Goal: Task Accomplishment & Management: Complete application form

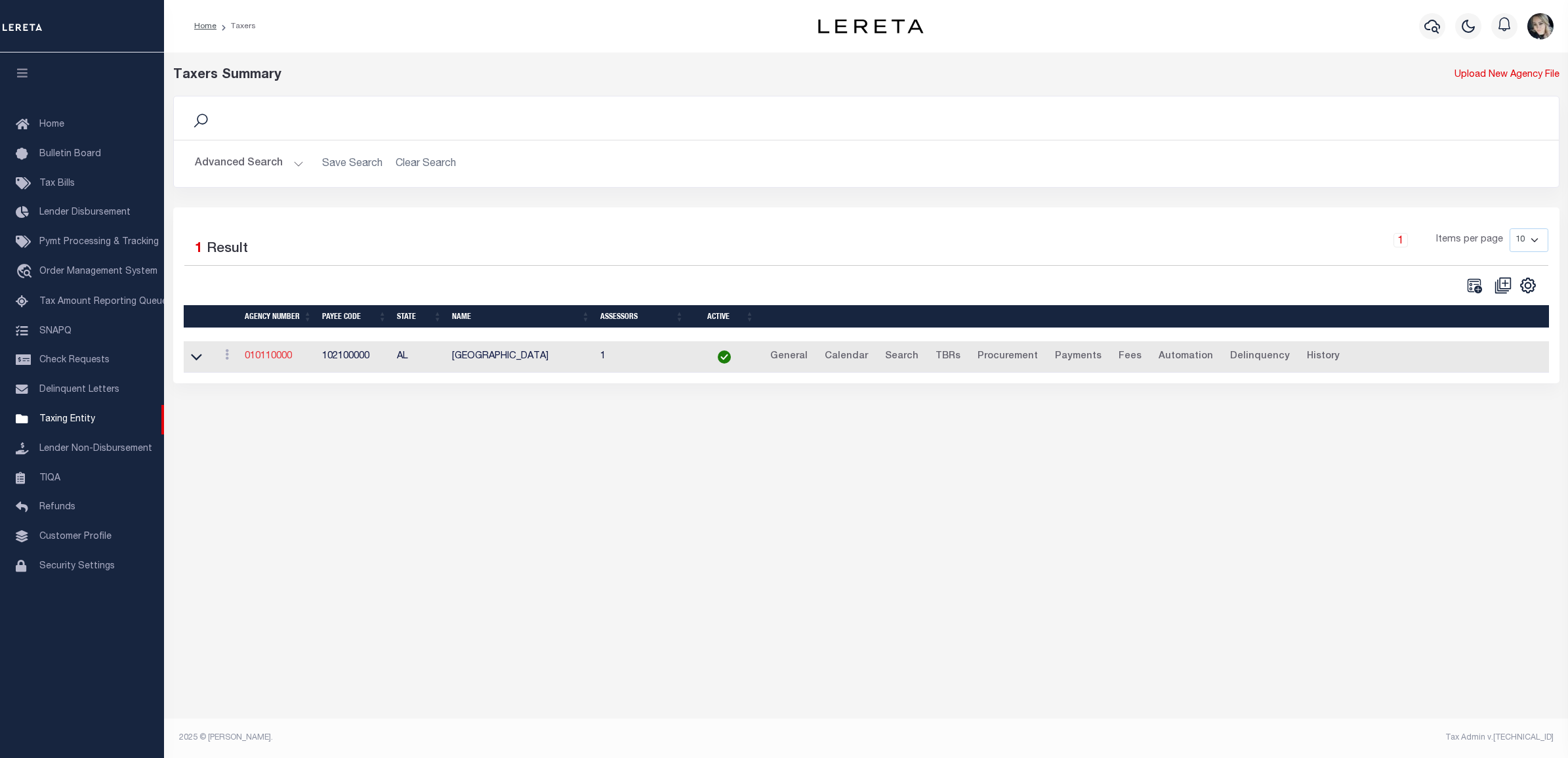
click at [270, 353] on link "010110000" at bounding box center [268, 356] width 47 height 9
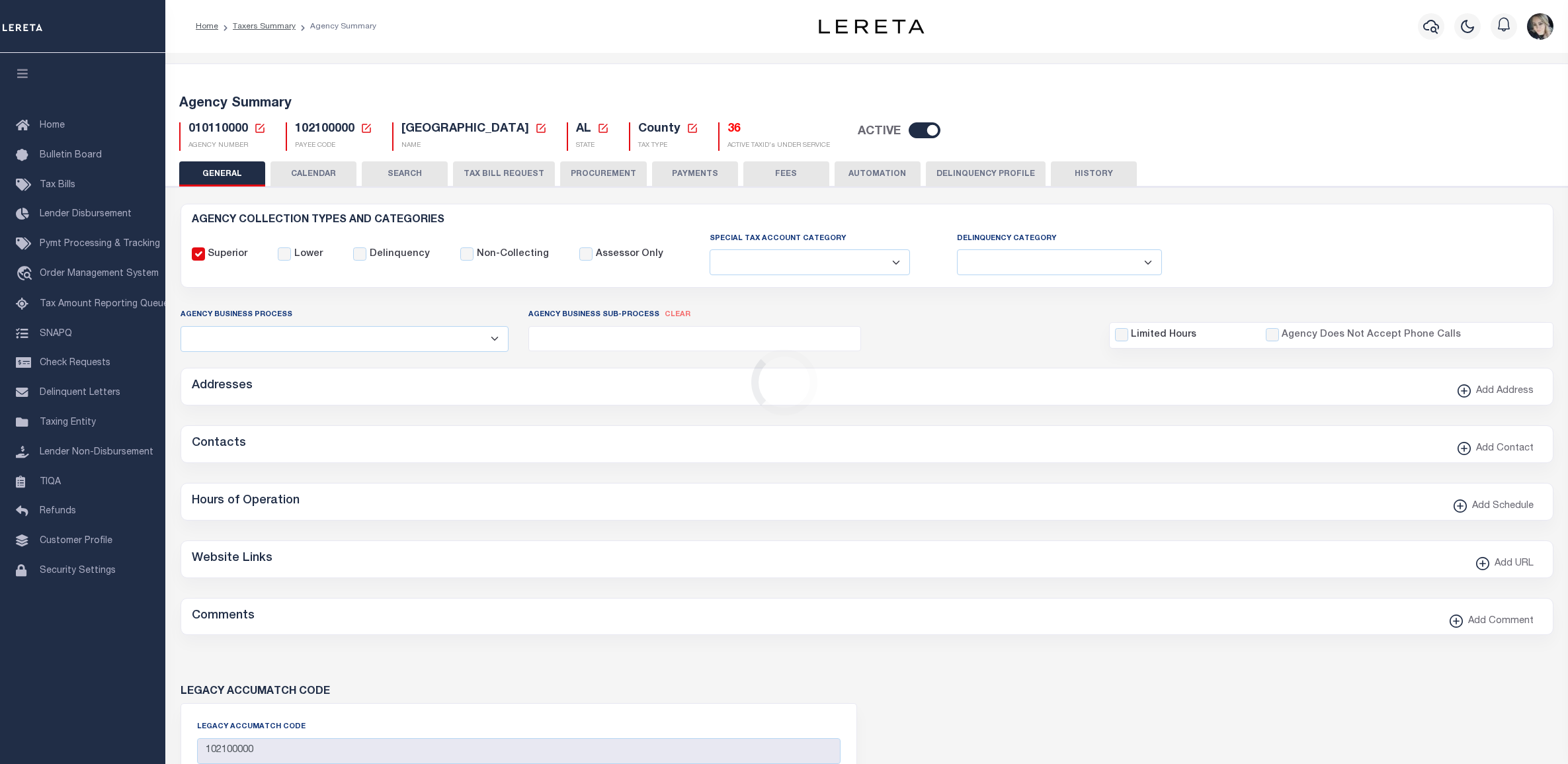
select select
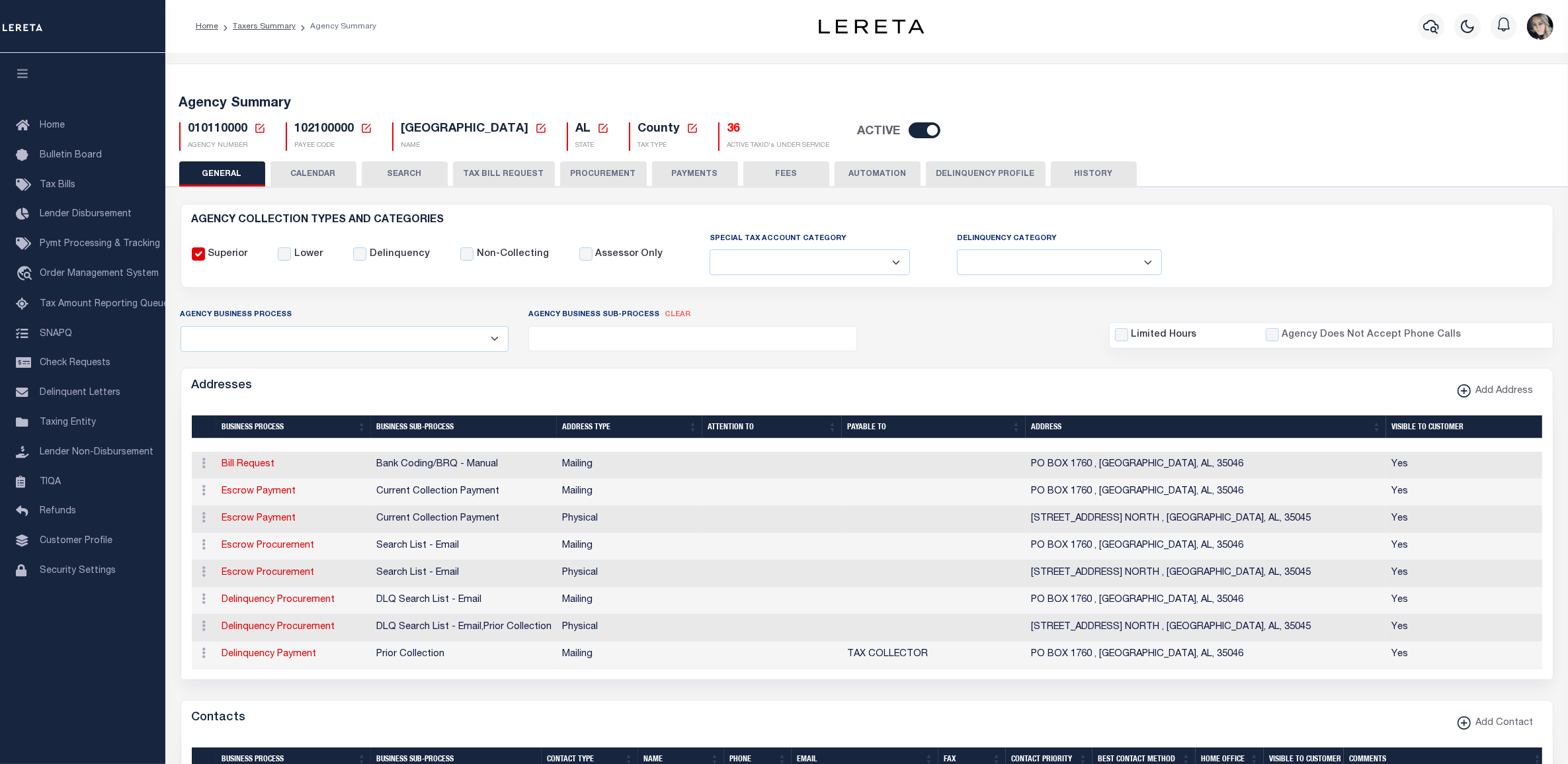
click at [260, 127] on icon at bounding box center [260, 128] width 9 height 9
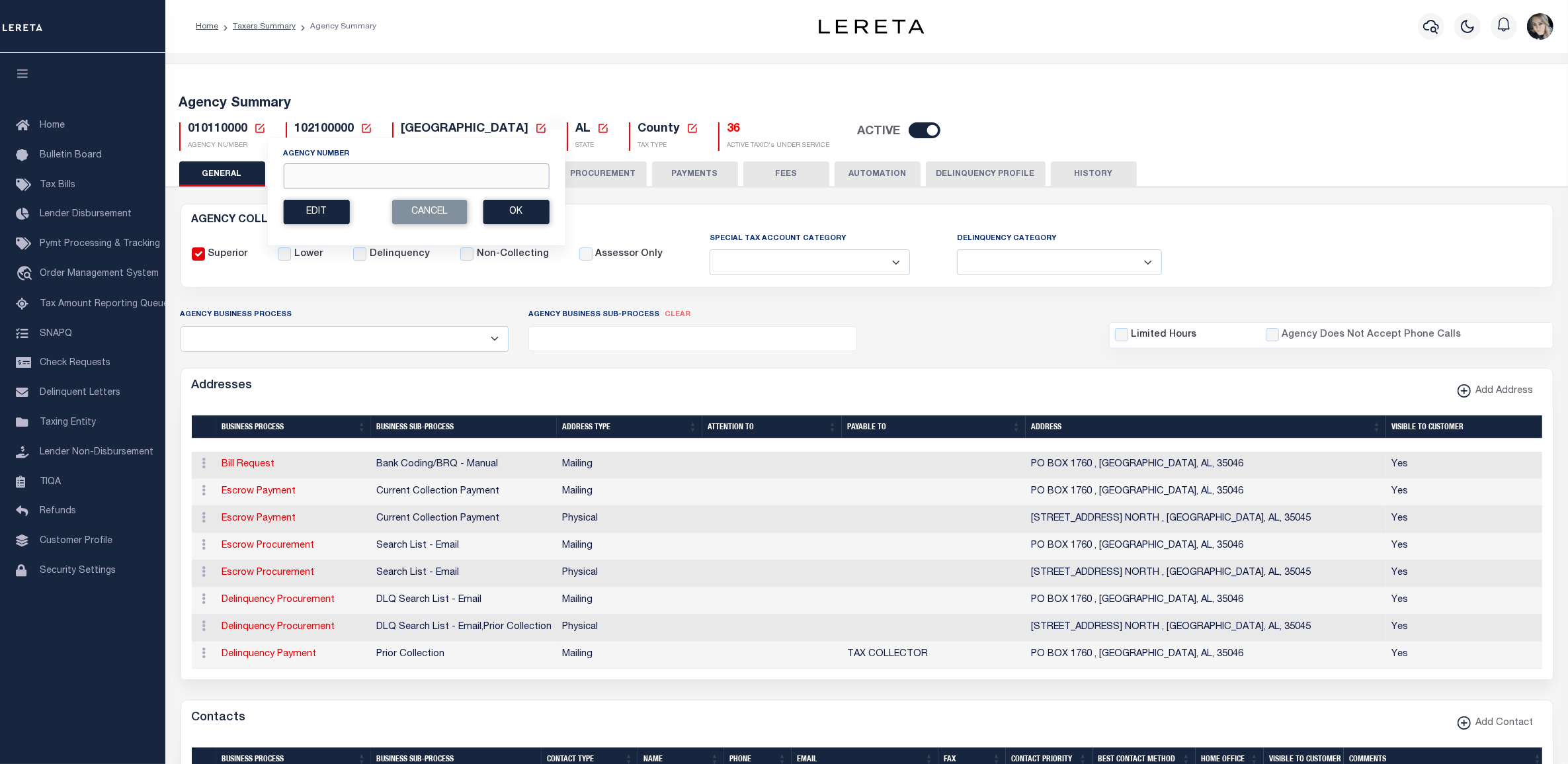
click at [304, 182] on input "Agency Number" at bounding box center [416, 177] width 266 height 26
paste input "422262001"
type input "422262001"
click at [523, 207] on button "Ok" at bounding box center [515, 212] width 66 height 24
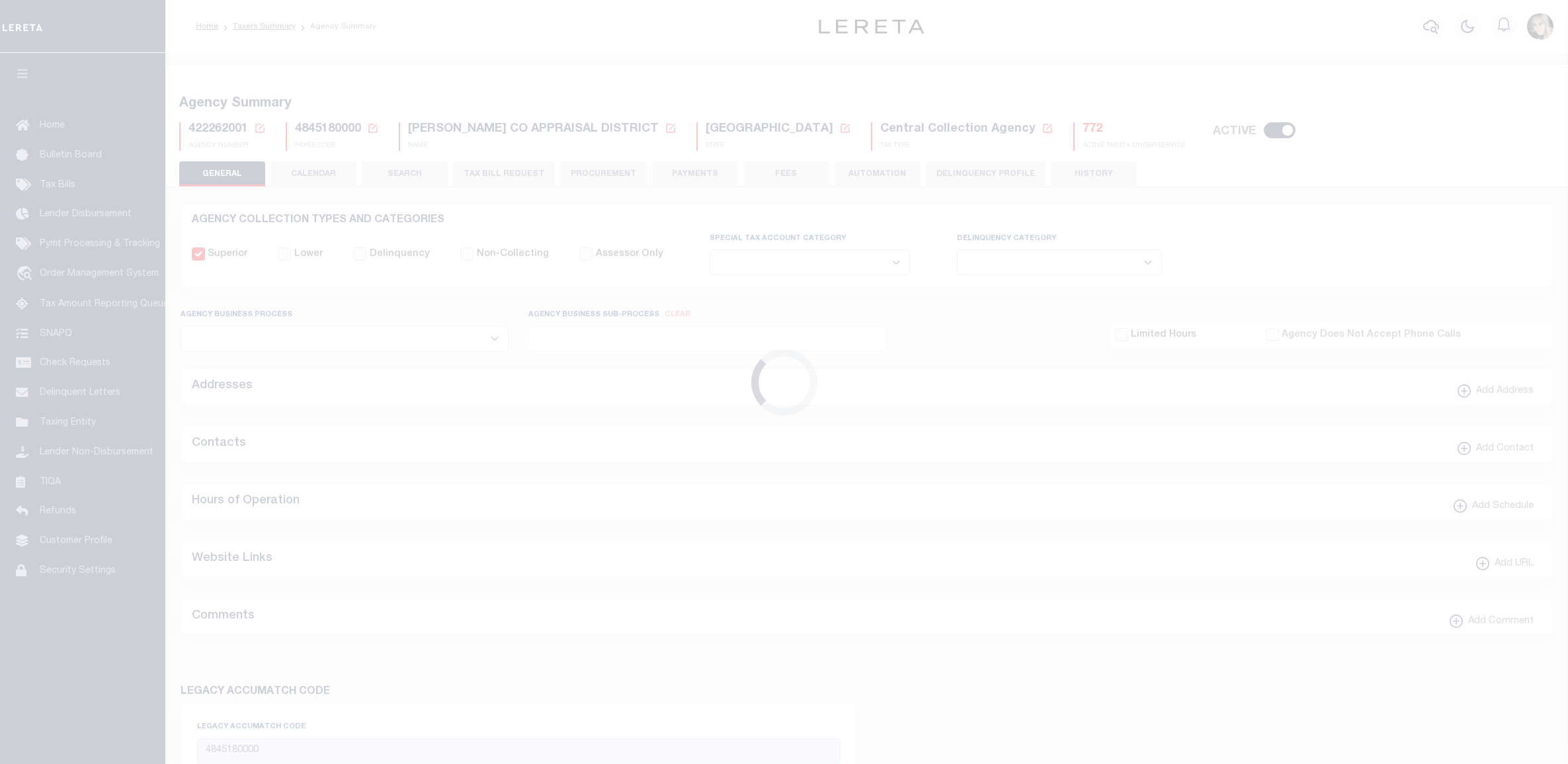
select select
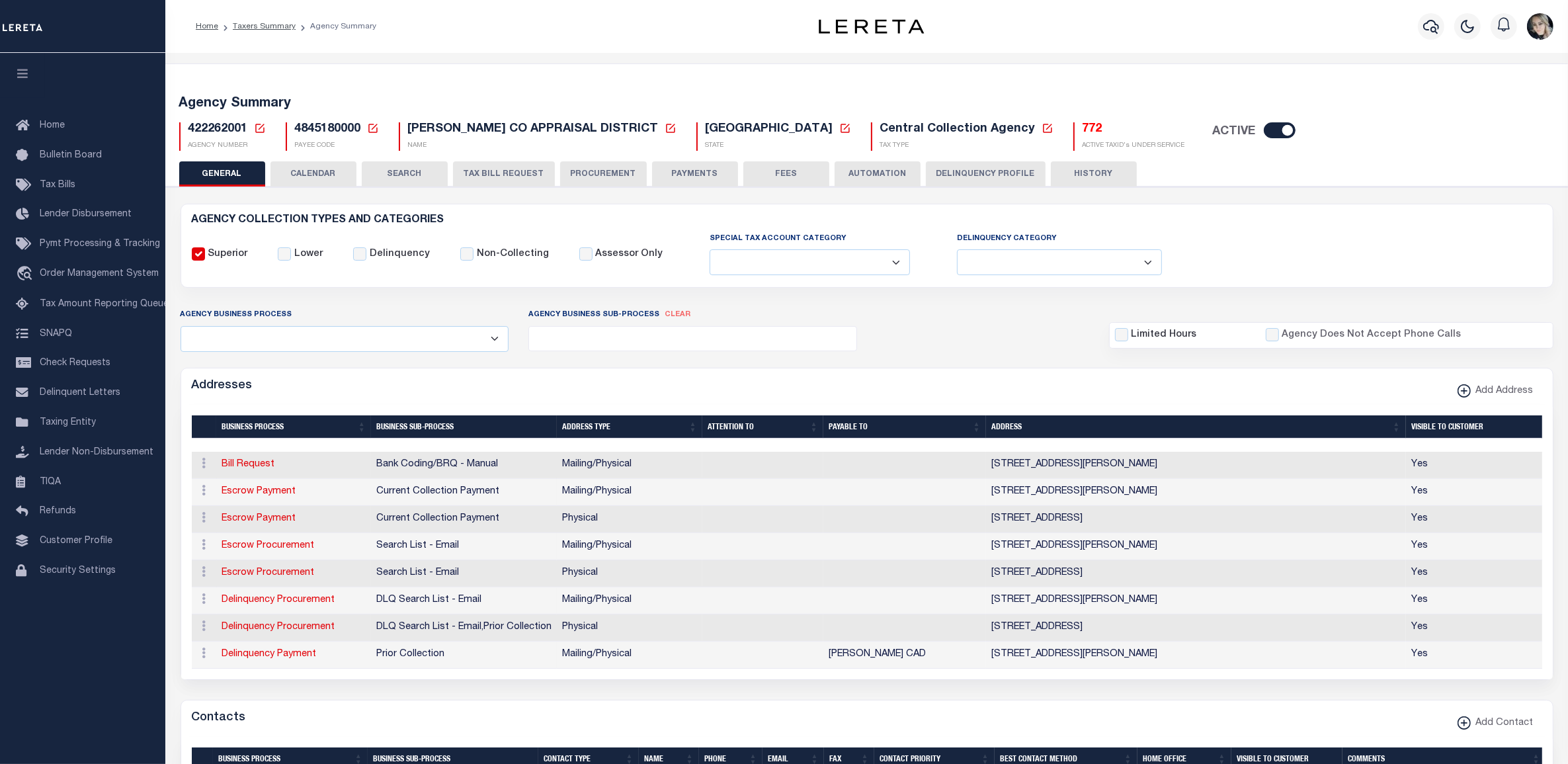
click at [486, 170] on button "TAX BILL REQUEST" at bounding box center [504, 174] width 102 height 25
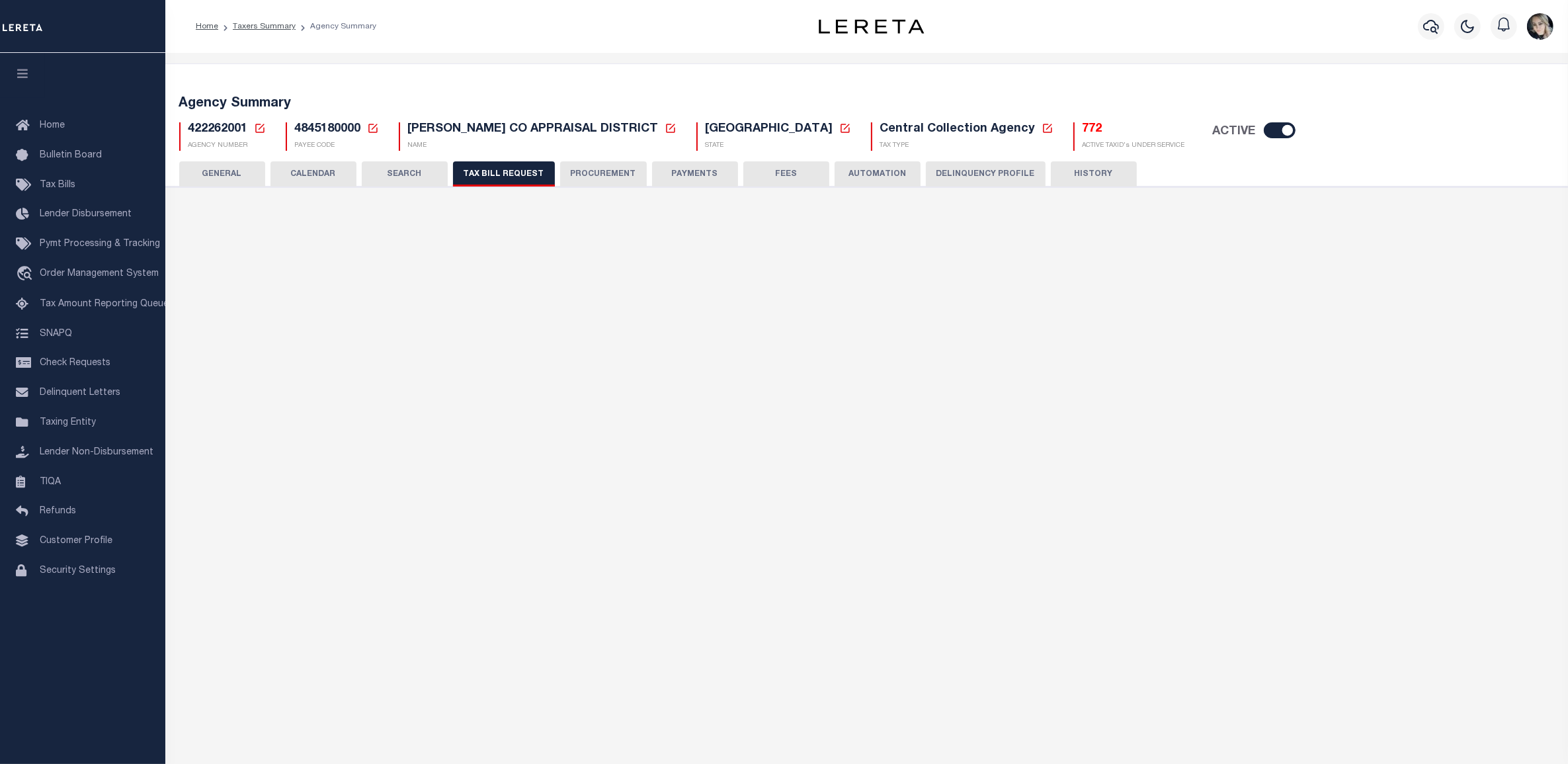
select select "28"
select select "16"
select select "false"
select select "14"
select select "1"
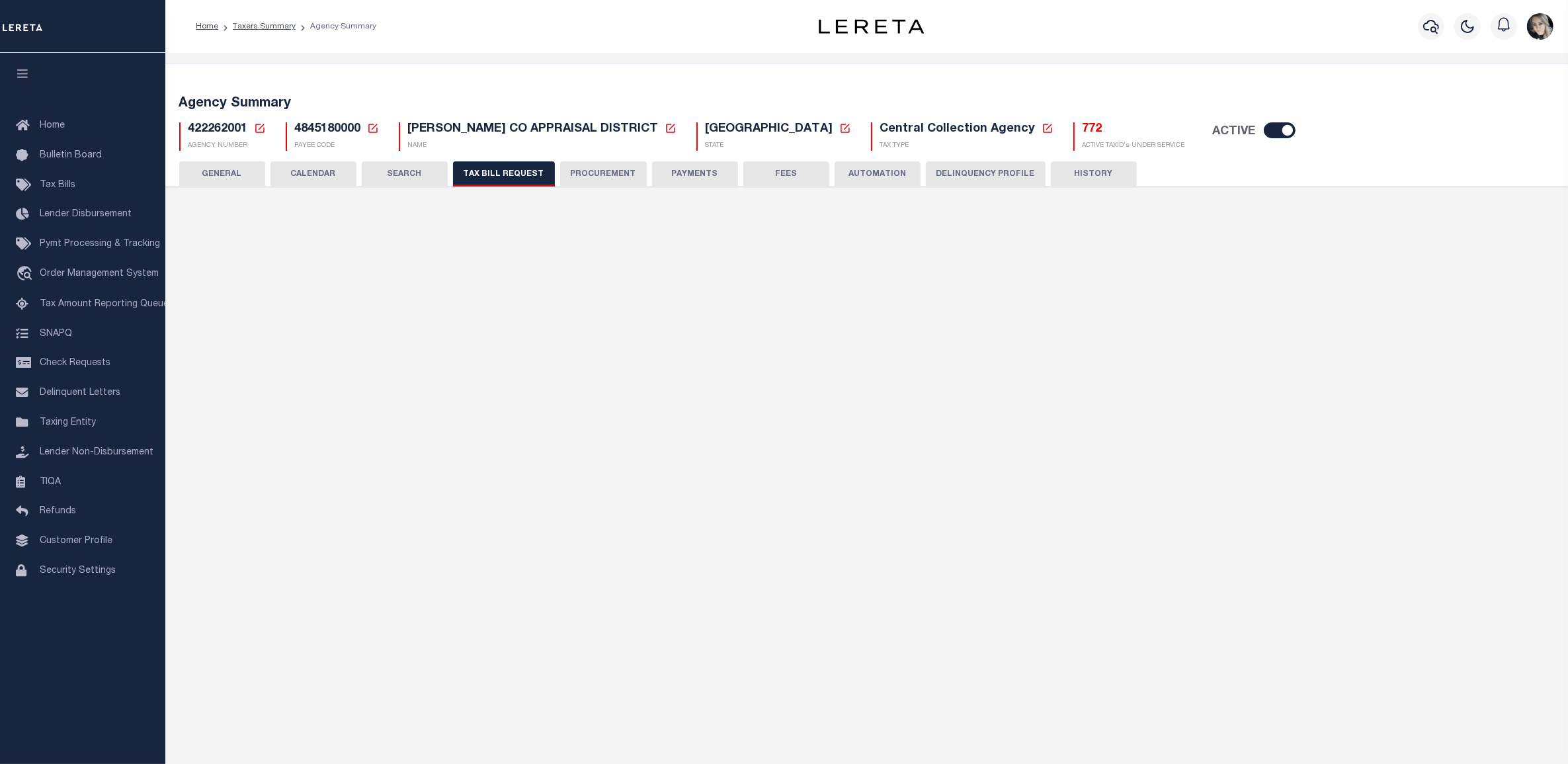
select select
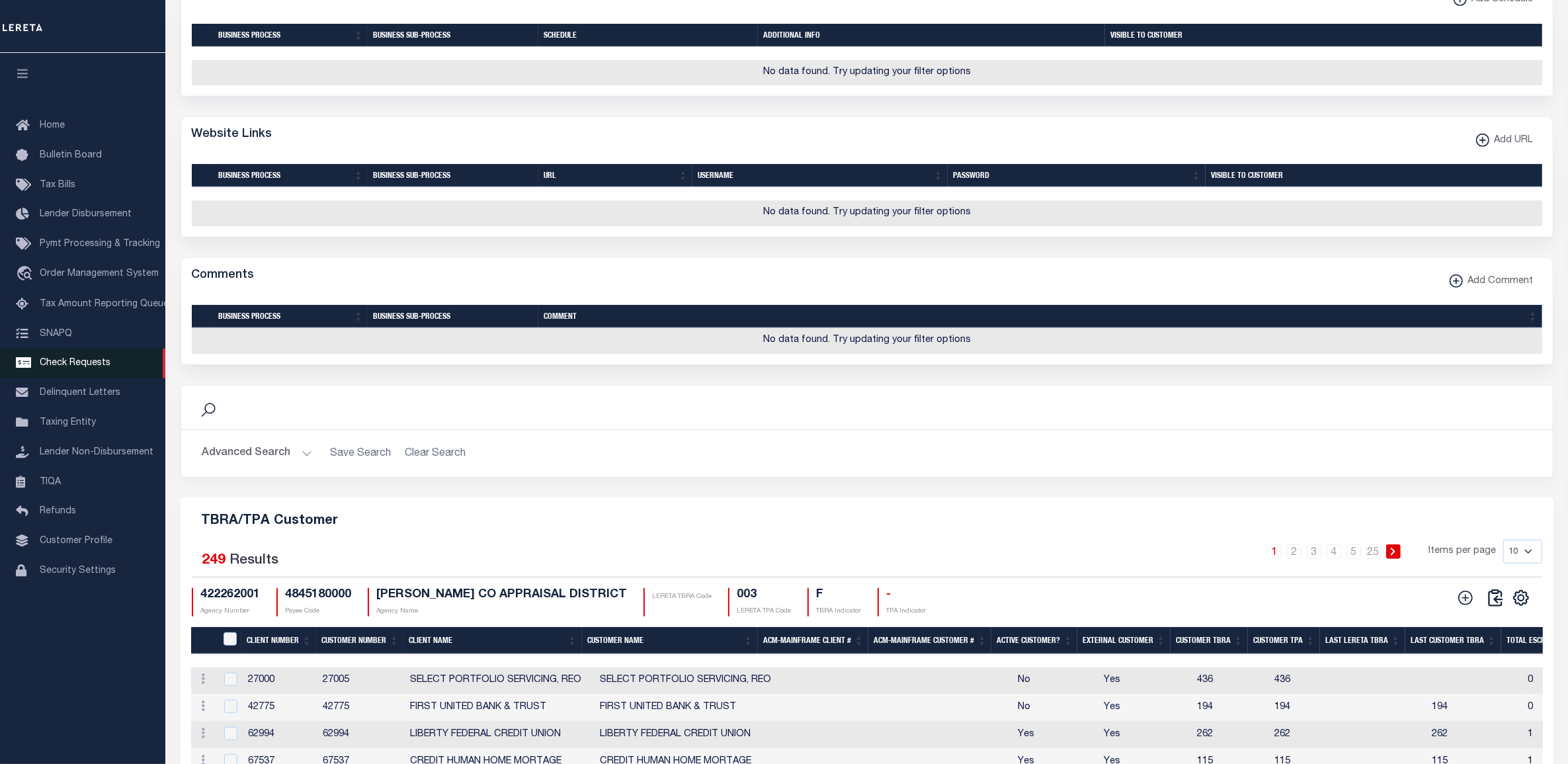
scroll to position [1470, 0]
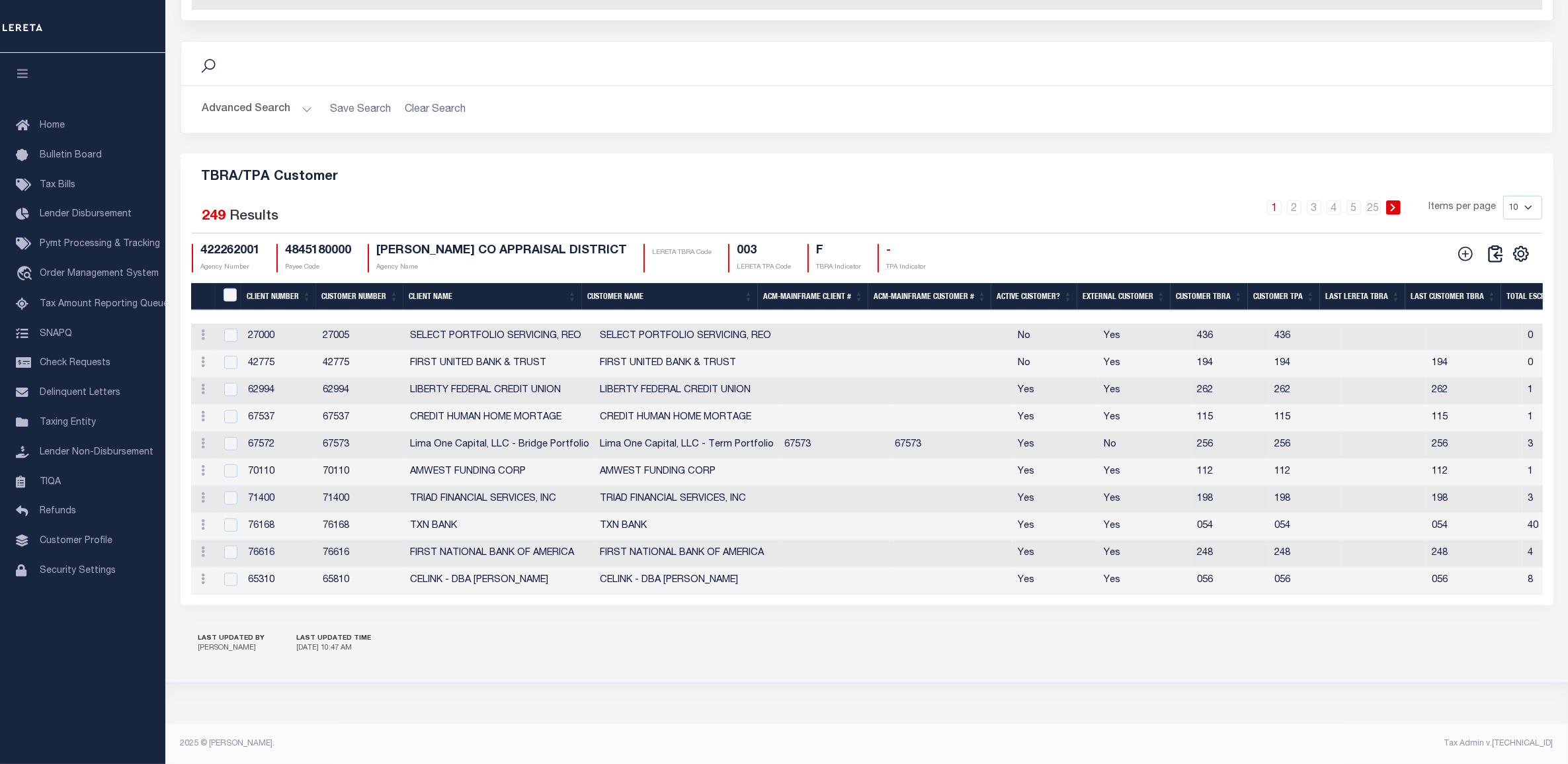
click at [259, 286] on th "Client Number" at bounding box center [279, 296] width 75 height 27
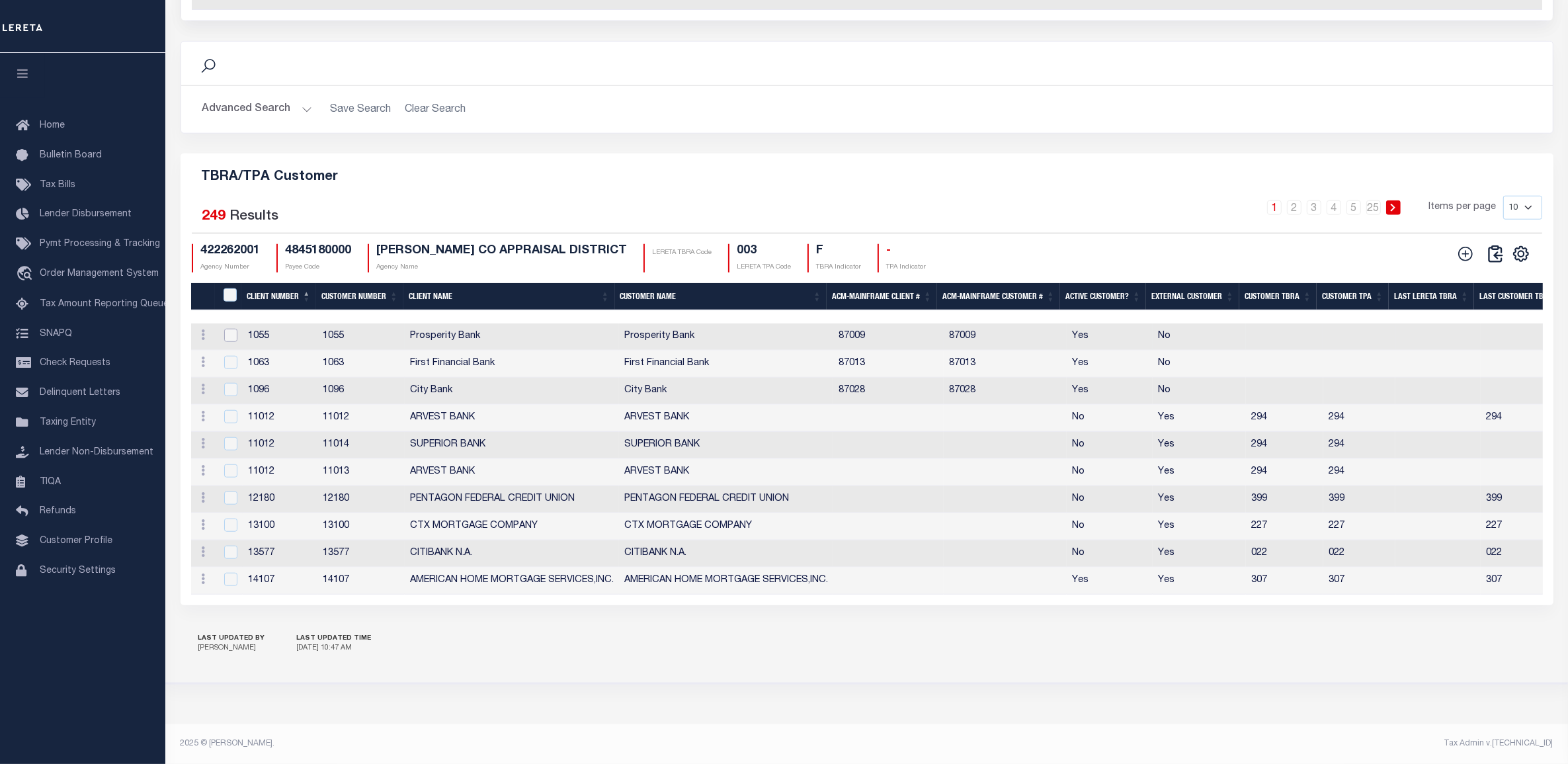
click at [229, 329] on input "checkbox" at bounding box center [231, 336] width 13 height 13
checkbox input "true"
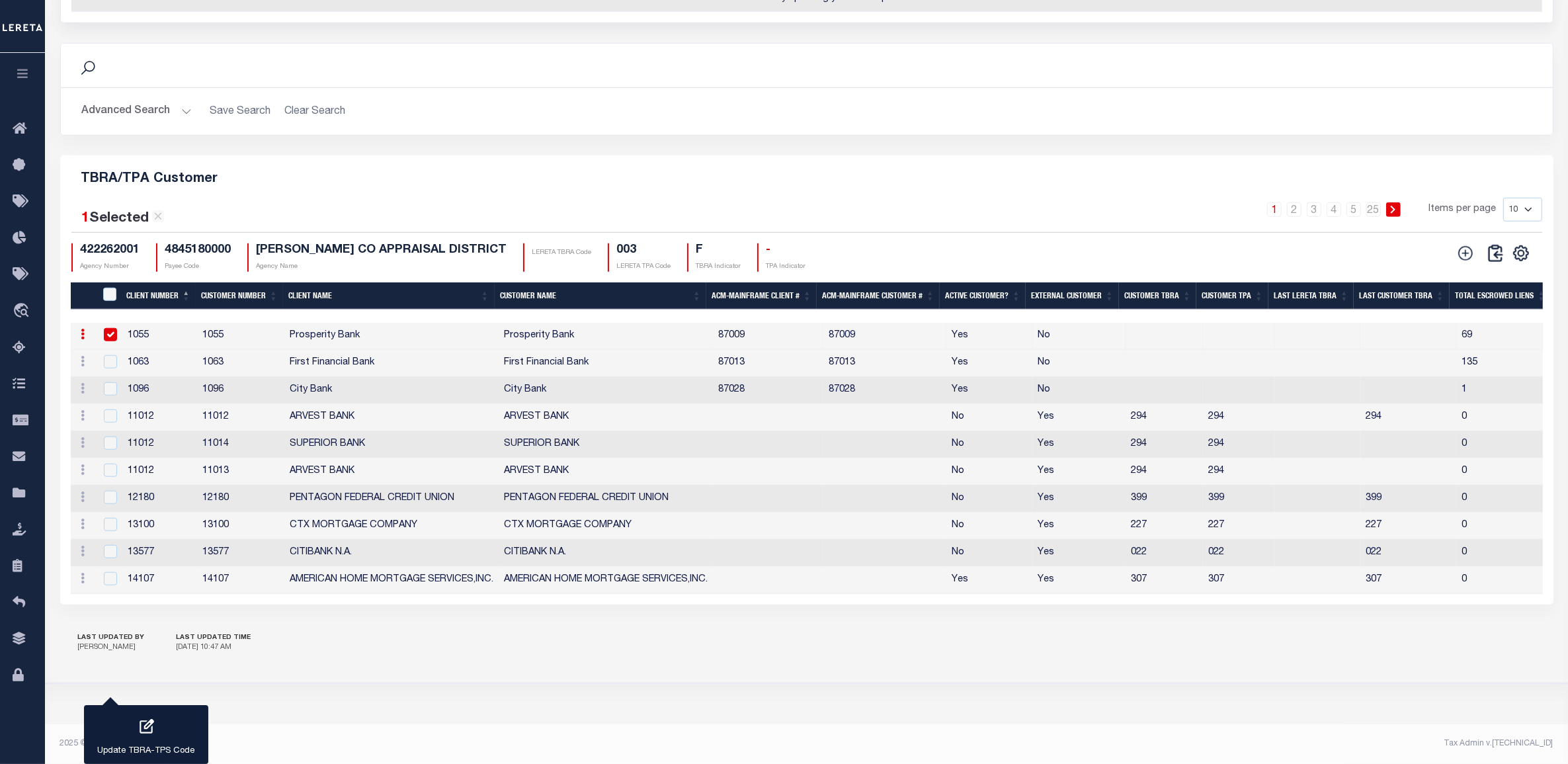
scroll to position [1381, 0]
click at [139, 738] on div "button" at bounding box center [146, 728] width 33 height 33
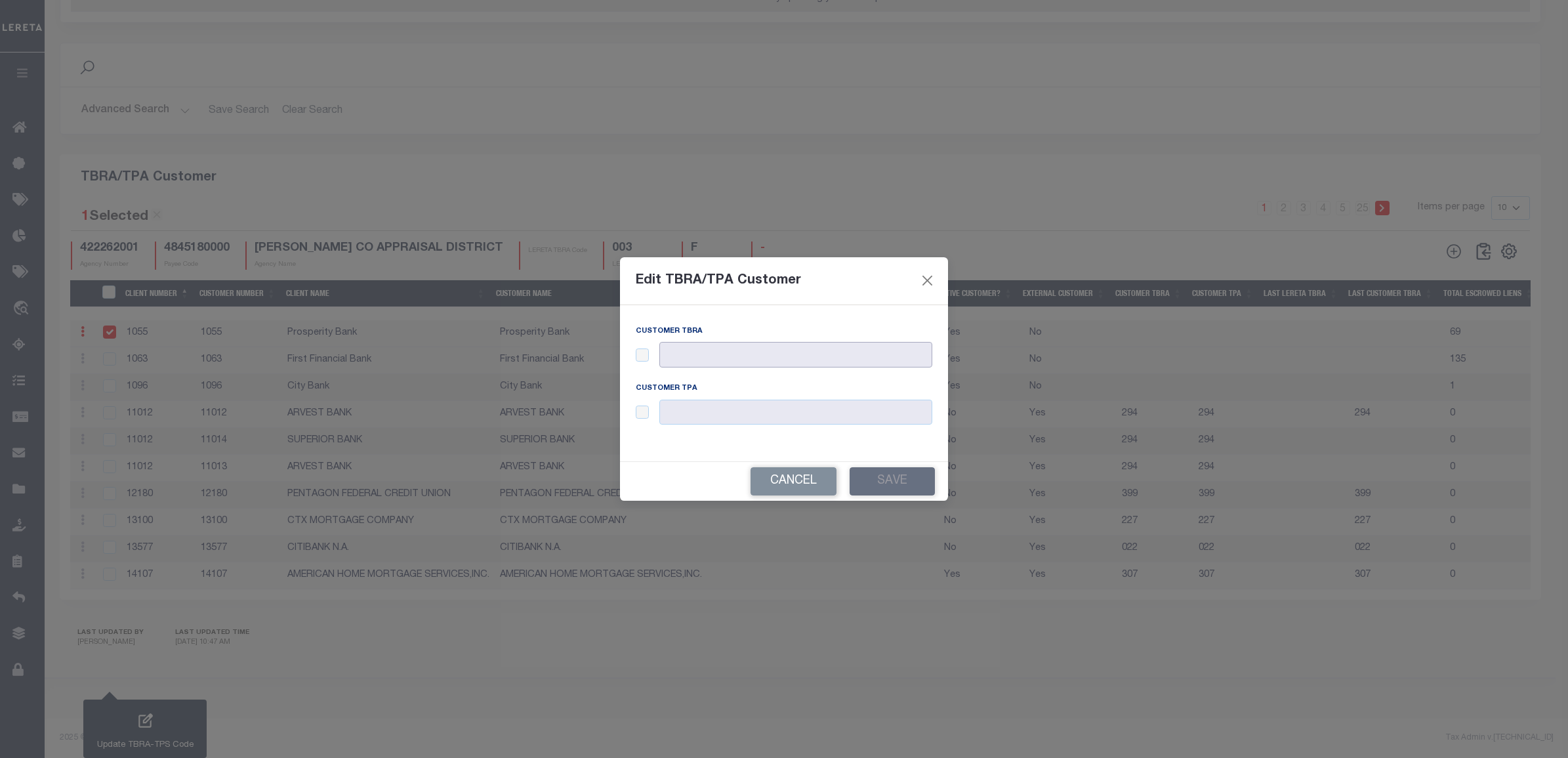
click at [680, 360] on input "text" at bounding box center [796, 355] width 273 height 26
click at [644, 351] on input "checkbox" at bounding box center [643, 355] width 13 height 13
checkbox input "true"
click at [703, 359] on input "text" at bounding box center [796, 355] width 273 height 26
paste input "1055"
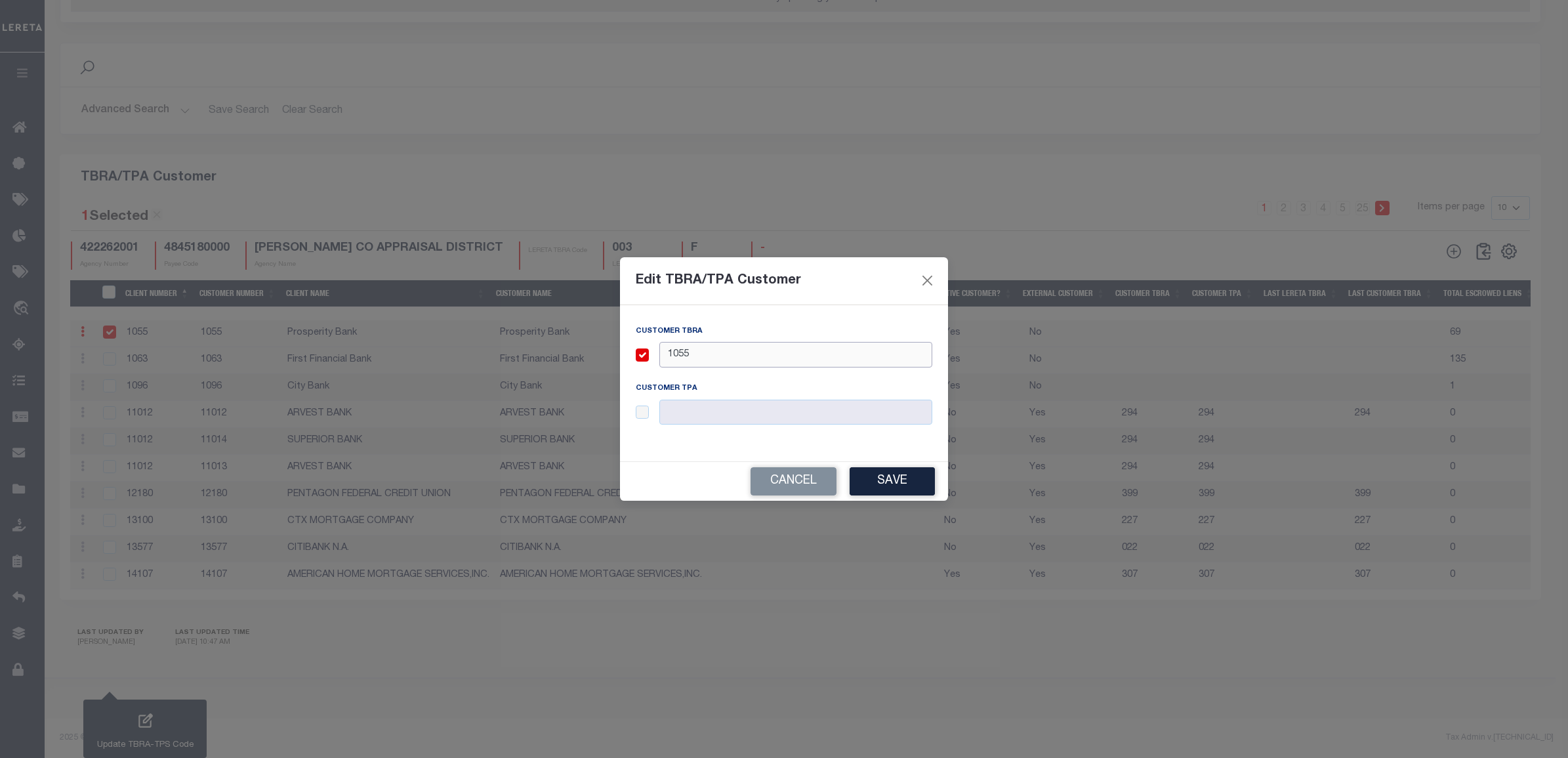
type input "1055"
click at [633, 412] on div "Customer TPA" at bounding box center [784, 412] width 316 height 58
click at [640, 414] on input "checkbox" at bounding box center [643, 412] width 13 height 13
checkbox input "true"
click at [706, 411] on input "text" at bounding box center [796, 413] width 273 height 26
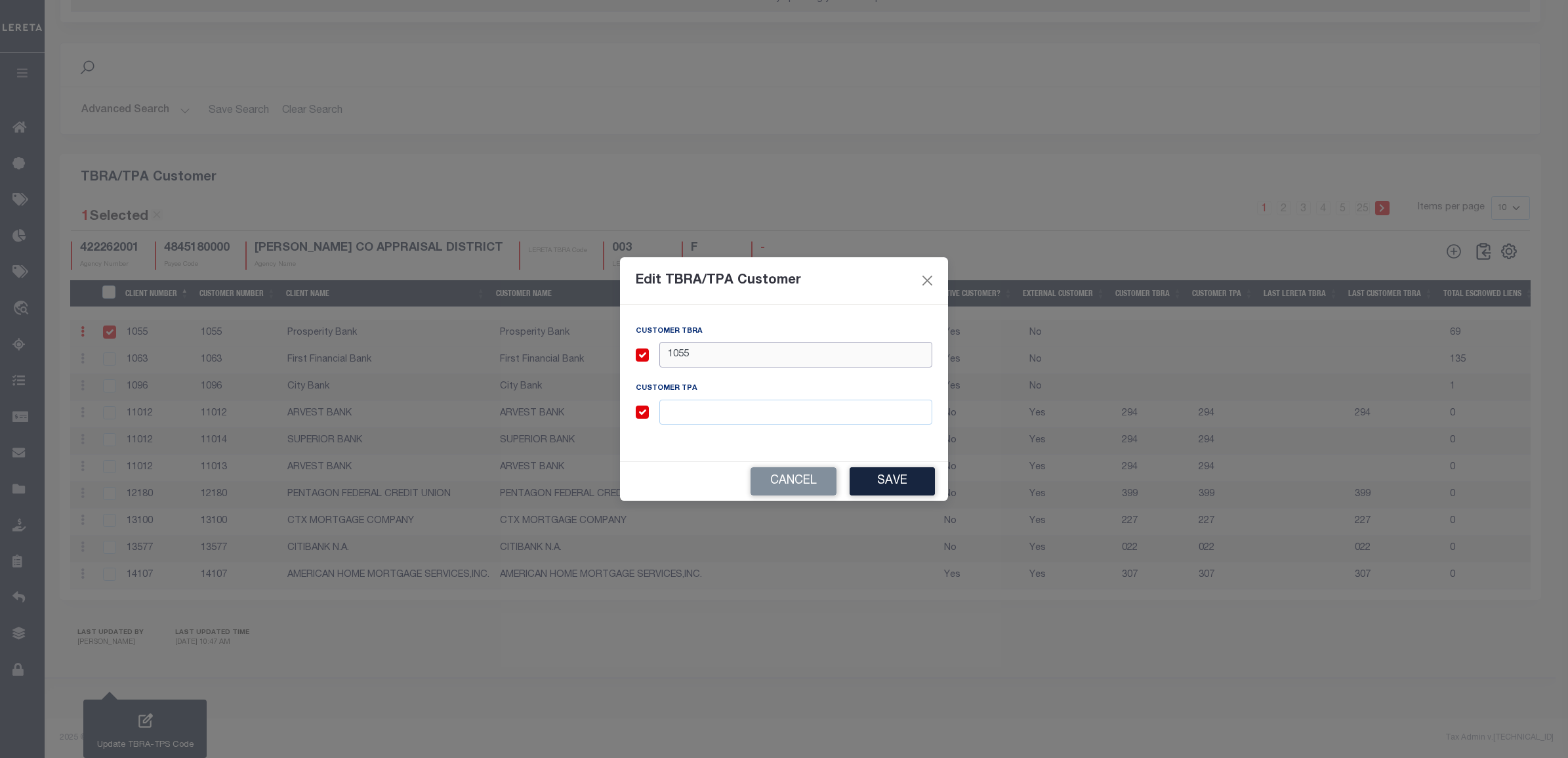
click at [682, 358] on input "1055" at bounding box center [796, 355] width 273 height 26
paste input "034"
type input "034"
click at [682, 404] on input "text" at bounding box center [796, 413] width 273 height 26
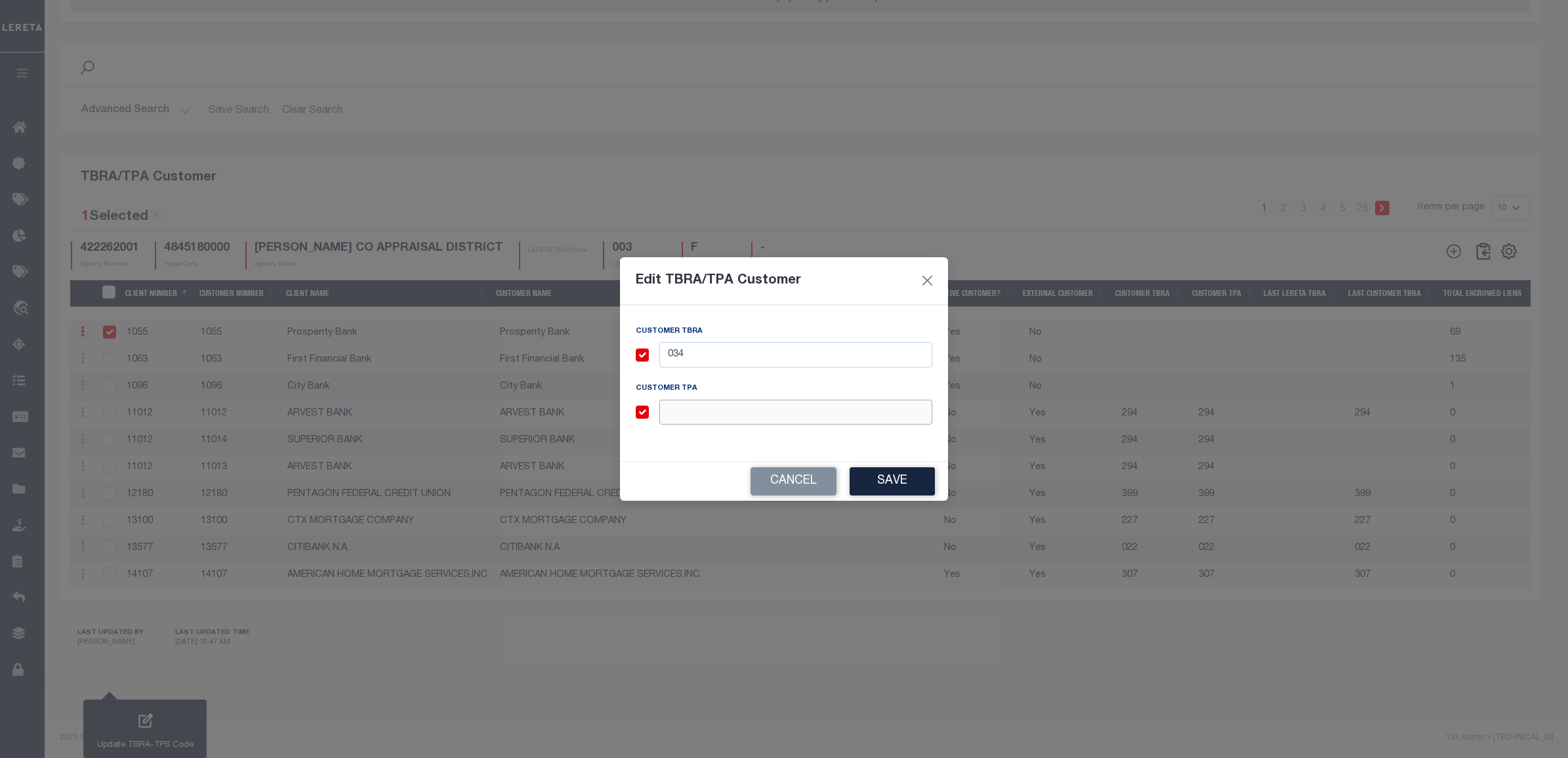
paste input "034"
type input "034"
click at [893, 486] on button "Save" at bounding box center [892, 482] width 85 height 28
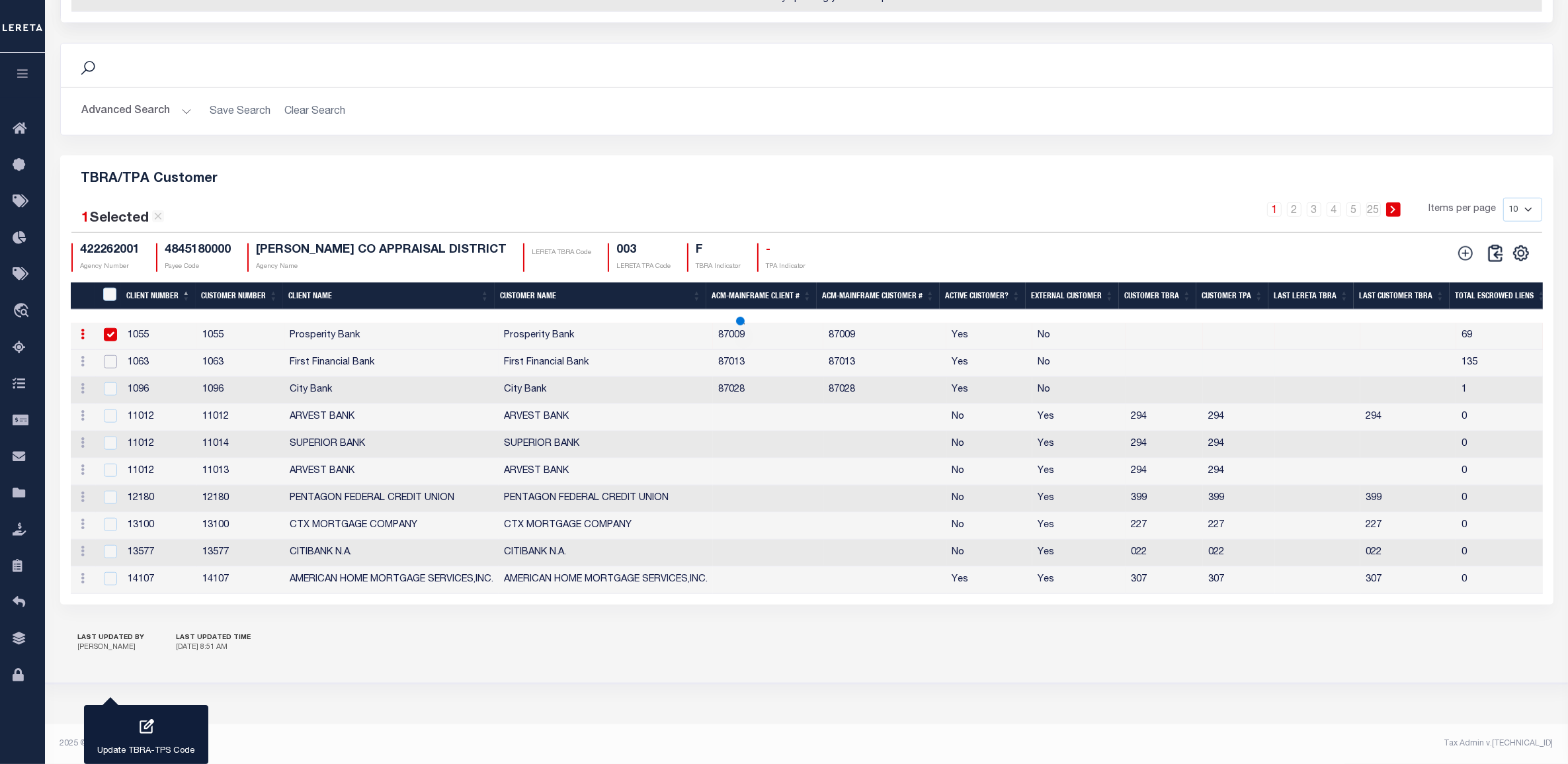
click at [108, 355] on input "checkbox" at bounding box center [110, 362] width 13 height 13
checkbox input "true"
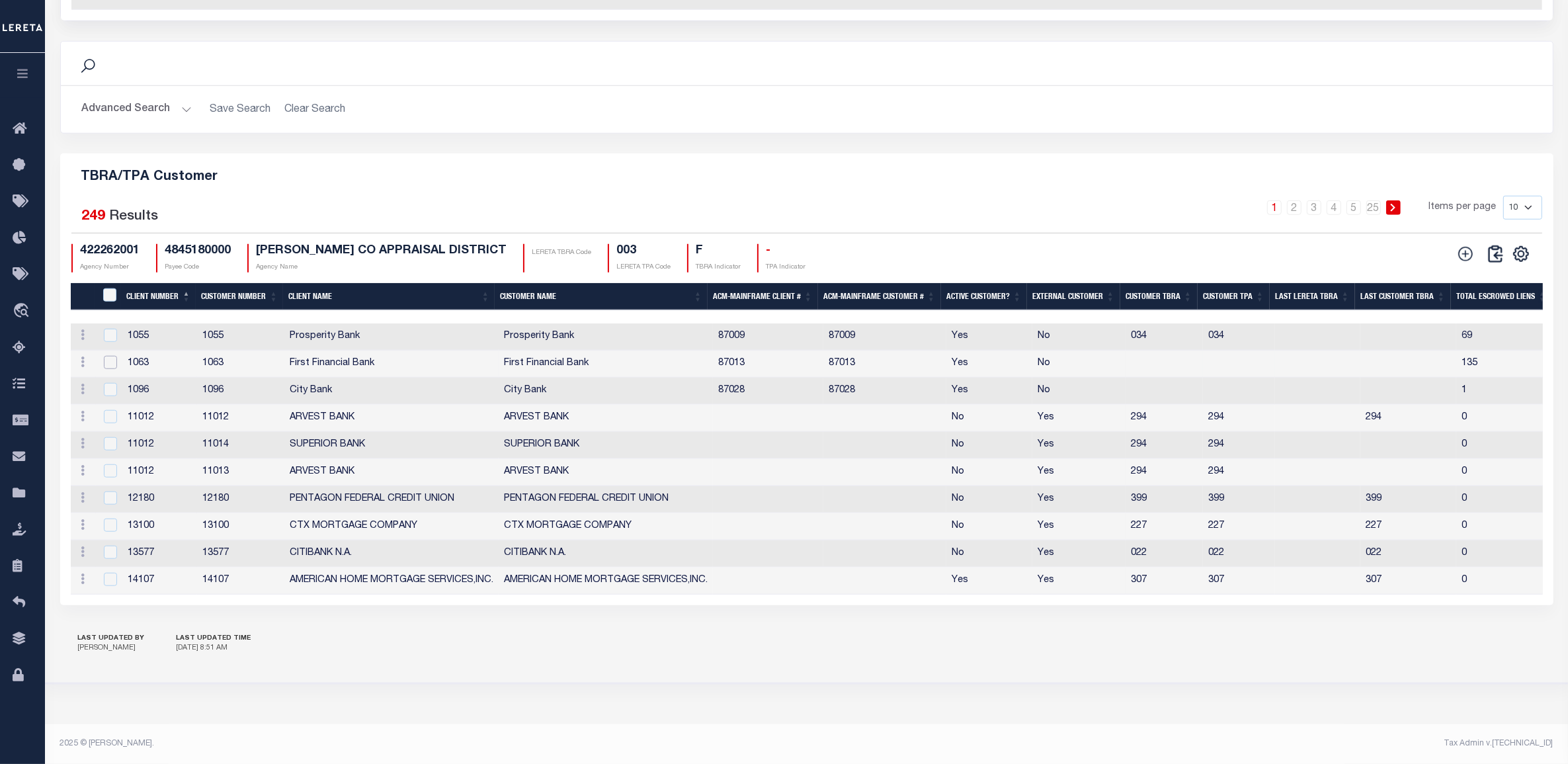
click at [116, 356] on input "checkbox" at bounding box center [110, 363] width 13 height 13
checkbox input "true"
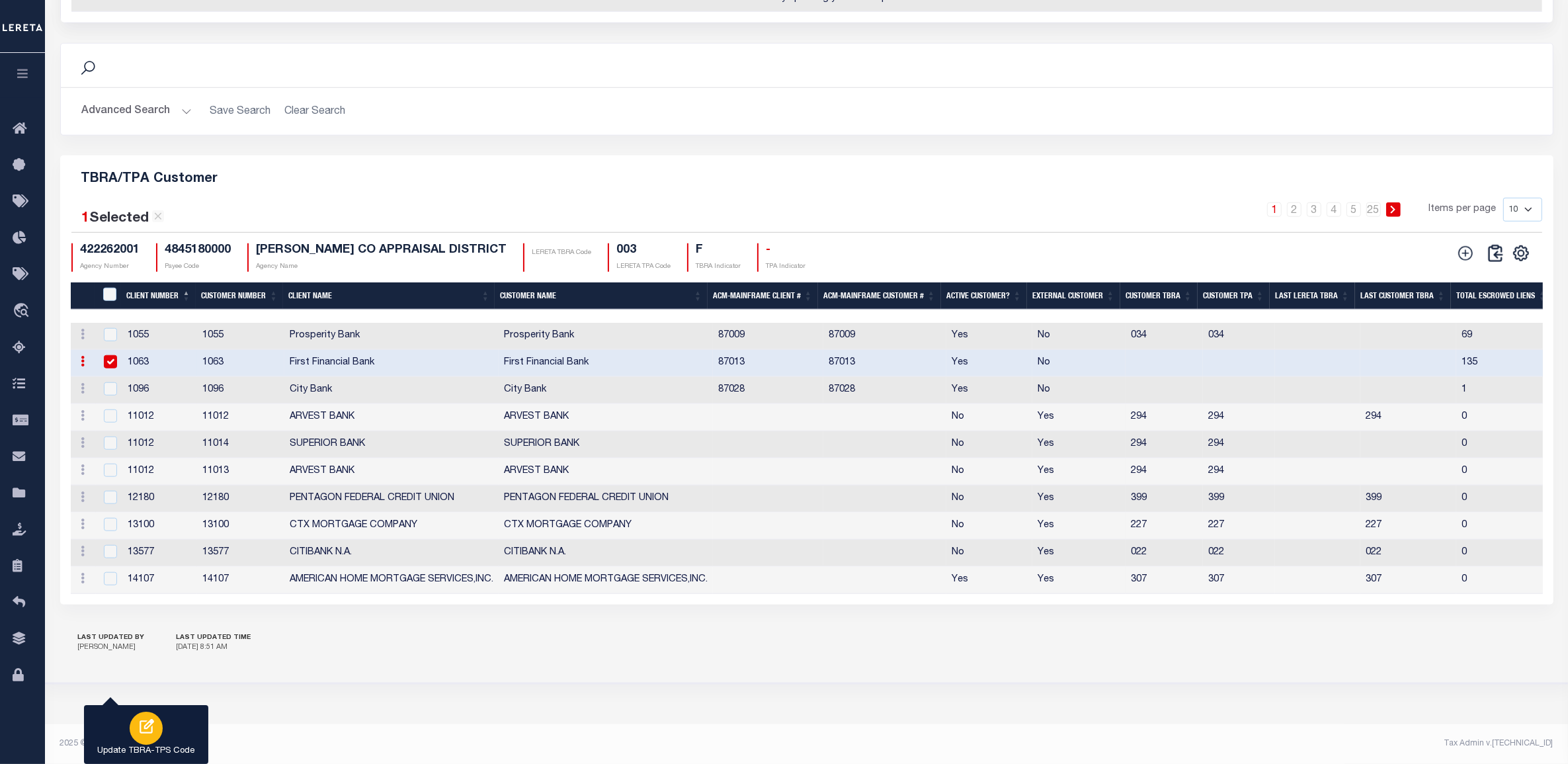
click at [147, 727] on icon "button" at bounding box center [146, 727] width 17 height 17
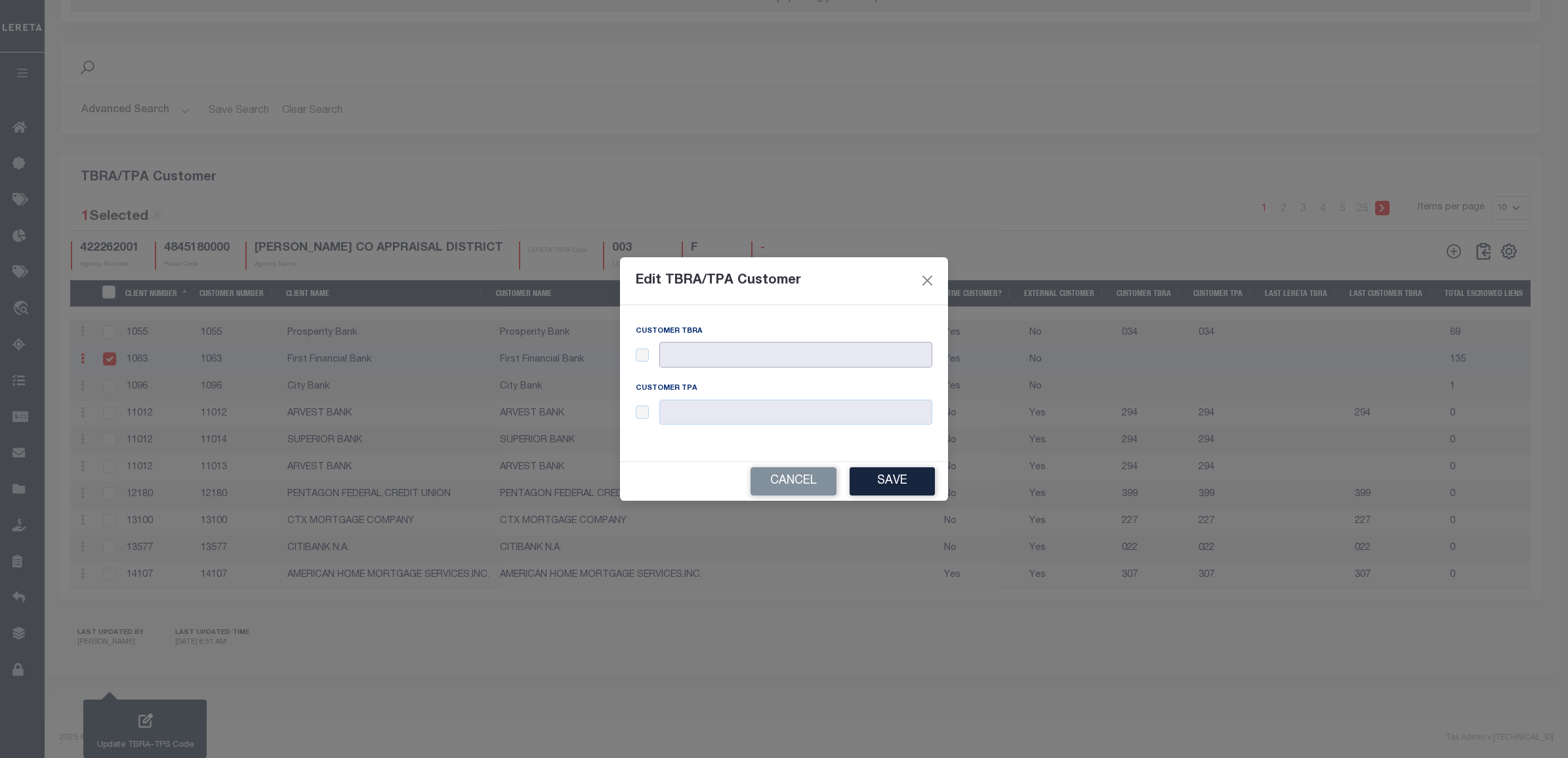
click at [733, 354] on input "text" at bounding box center [796, 355] width 273 height 26
drag, startPoint x: 638, startPoint y: 354, endPoint x: 685, endPoint y: 355, distance: 47.0
click at [640, 354] on input "checkbox" at bounding box center [643, 355] width 13 height 13
checkbox input "true"
click at [686, 353] on input "text" at bounding box center [796, 355] width 273 height 26
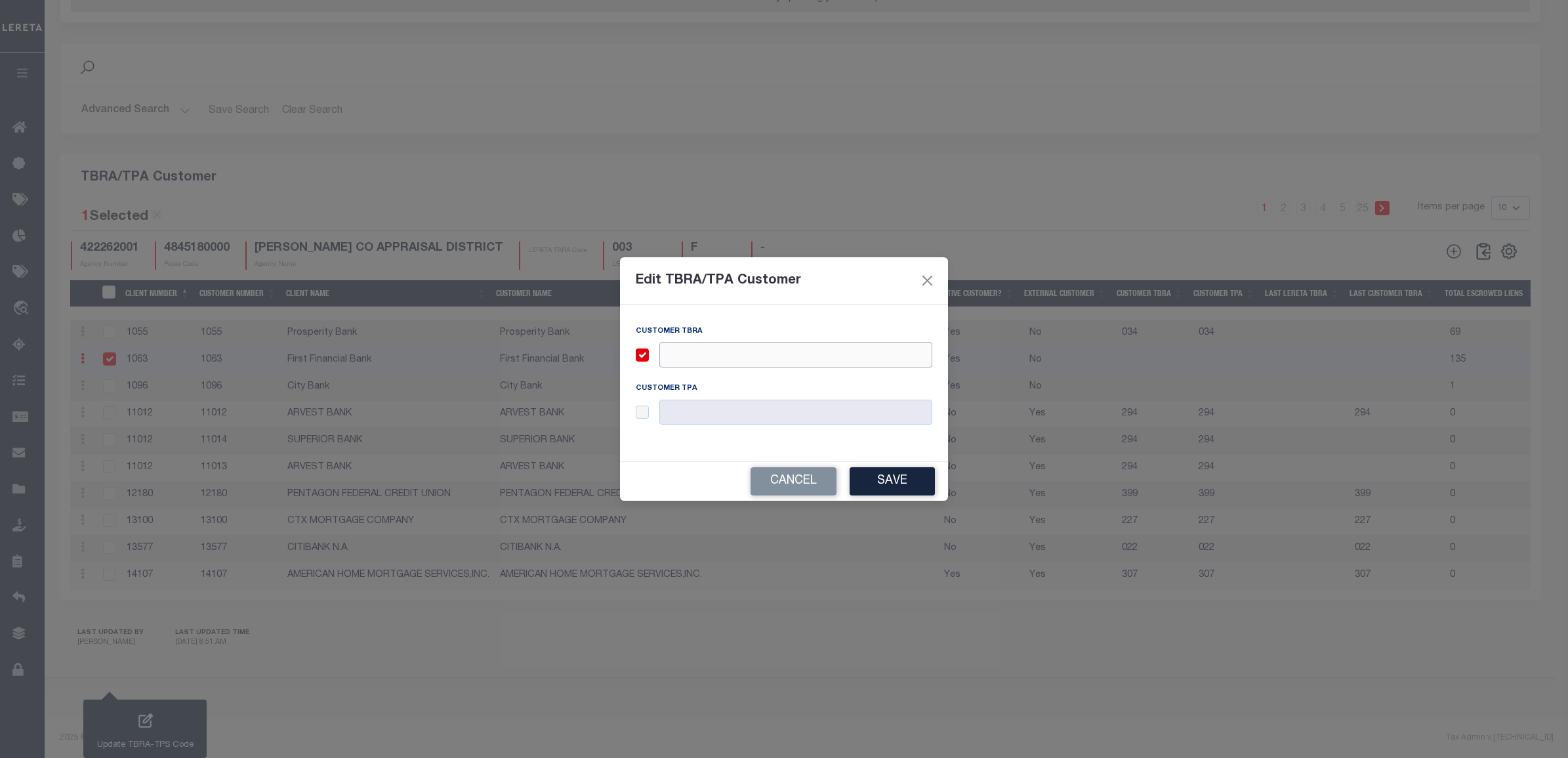
paste input "006"
type input "006"
click at [644, 414] on input "checkbox" at bounding box center [643, 412] width 13 height 13
checkbox input "true"
click at [676, 409] on input "text" at bounding box center [796, 413] width 273 height 26
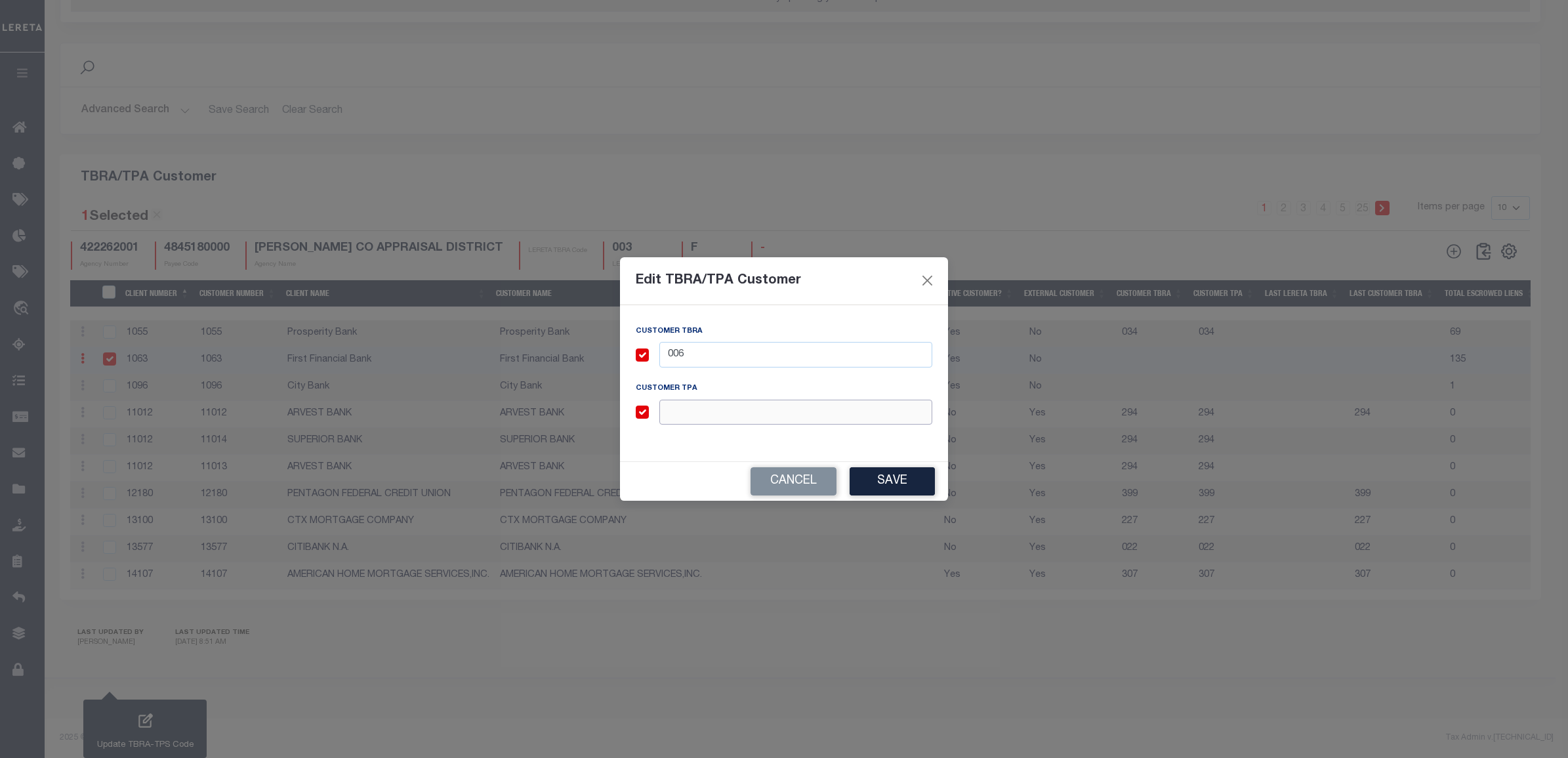
paste input "006"
type input "006"
click at [892, 482] on button "Save" at bounding box center [892, 482] width 85 height 28
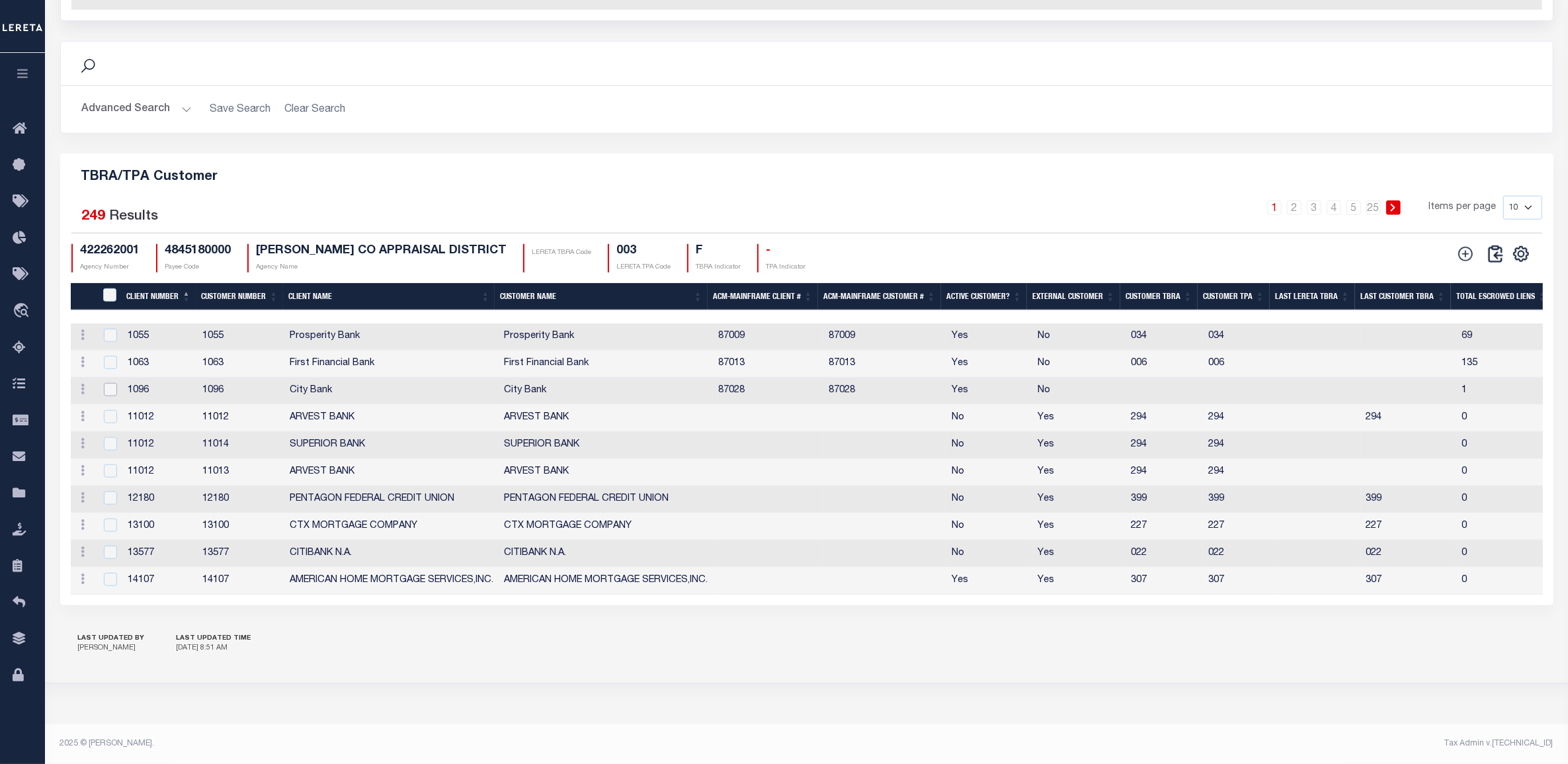
click at [110, 383] on input "checkbox" at bounding box center [110, 390] width 13 height 13
checkbox input "true"
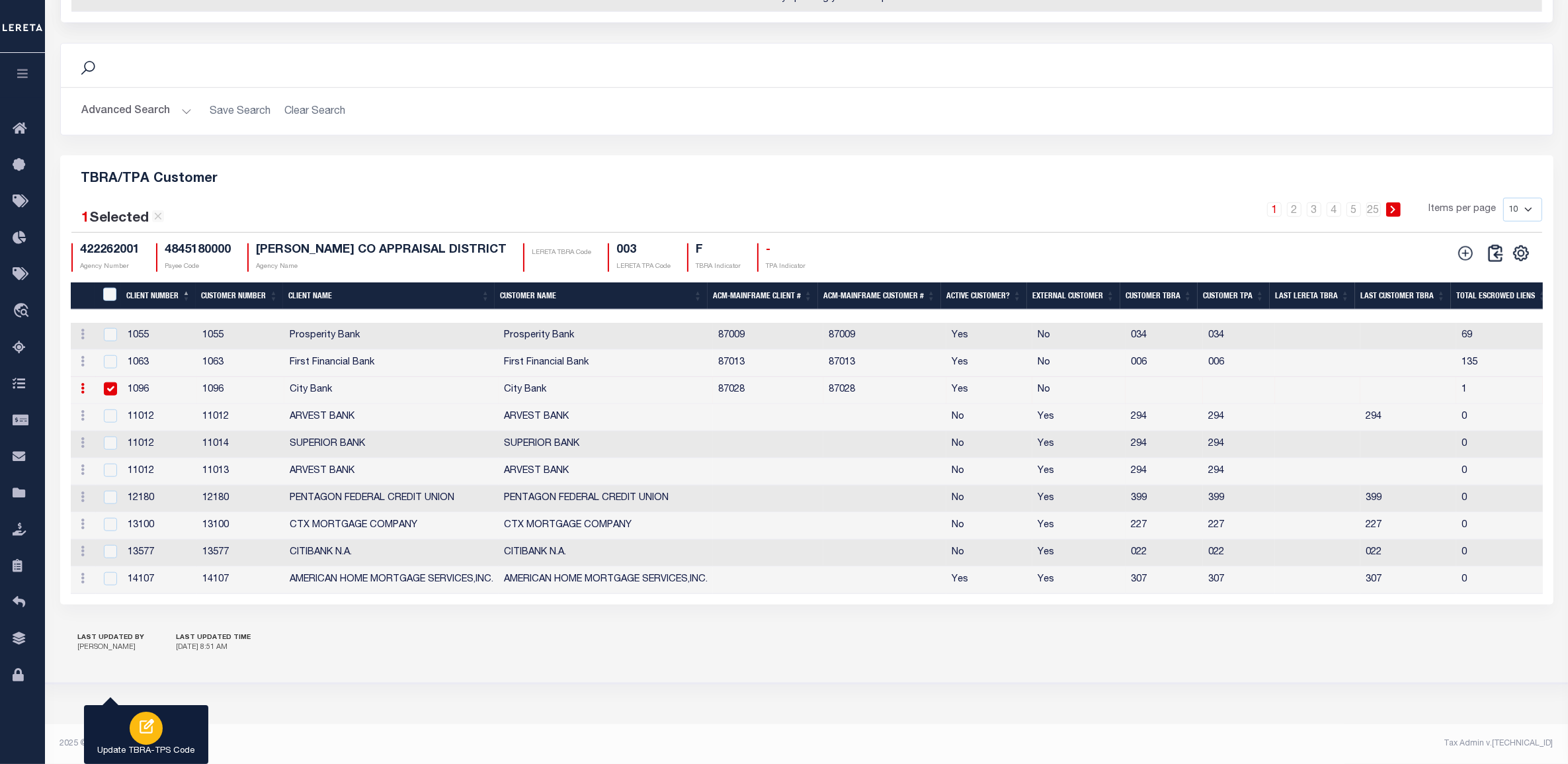
click at [150, 733] on icon "button" at bounding box center [147, 727] width 15 height 15
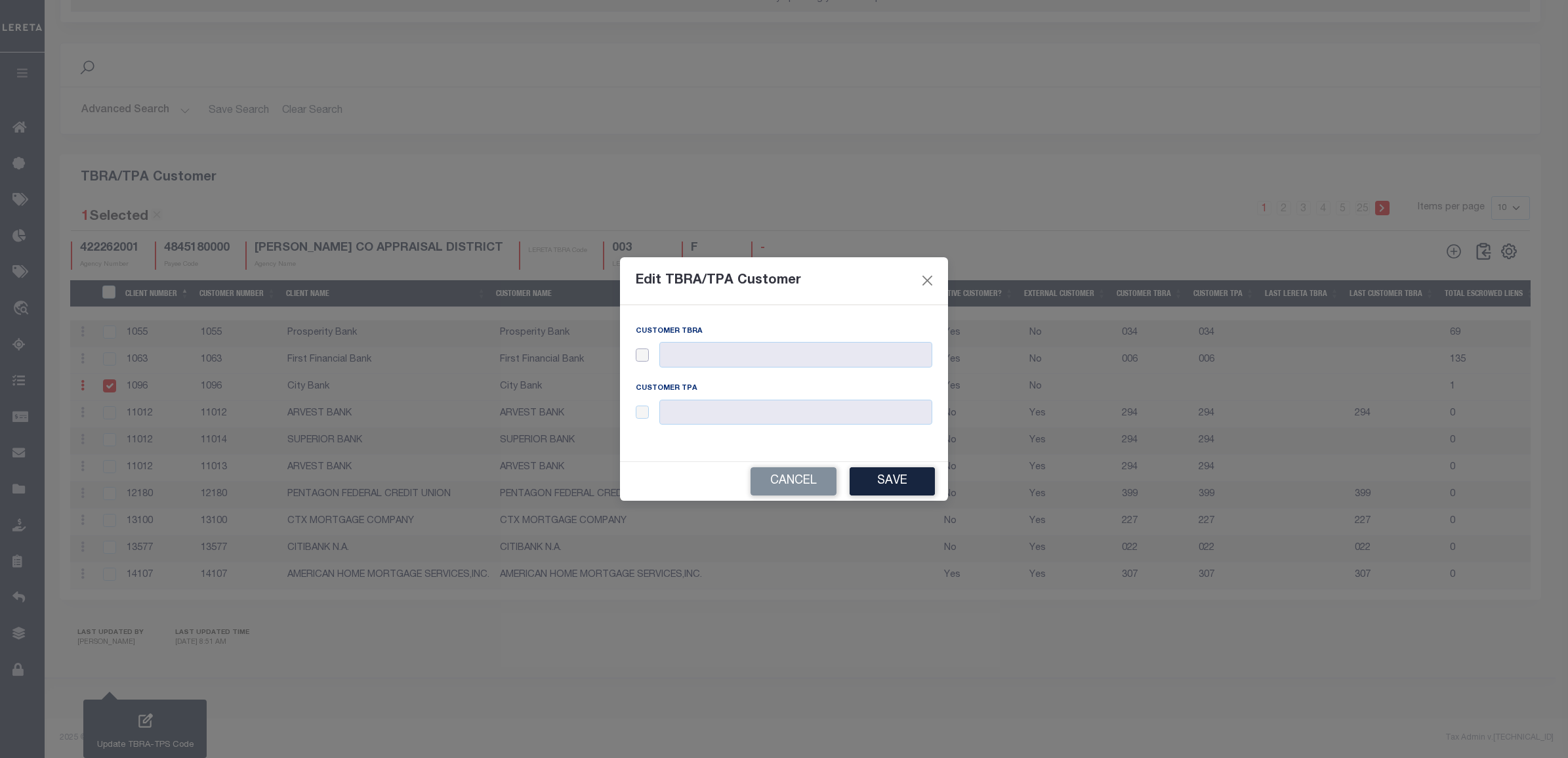
click at [637, 355] on input "checkbox" at bounding box center [643, 355] width 13 height 13
checkbox input "true"
click at [659, 353] on input "text" at bounding box center [796, 355] width 273 height 26
paste input "011"
type input "011"
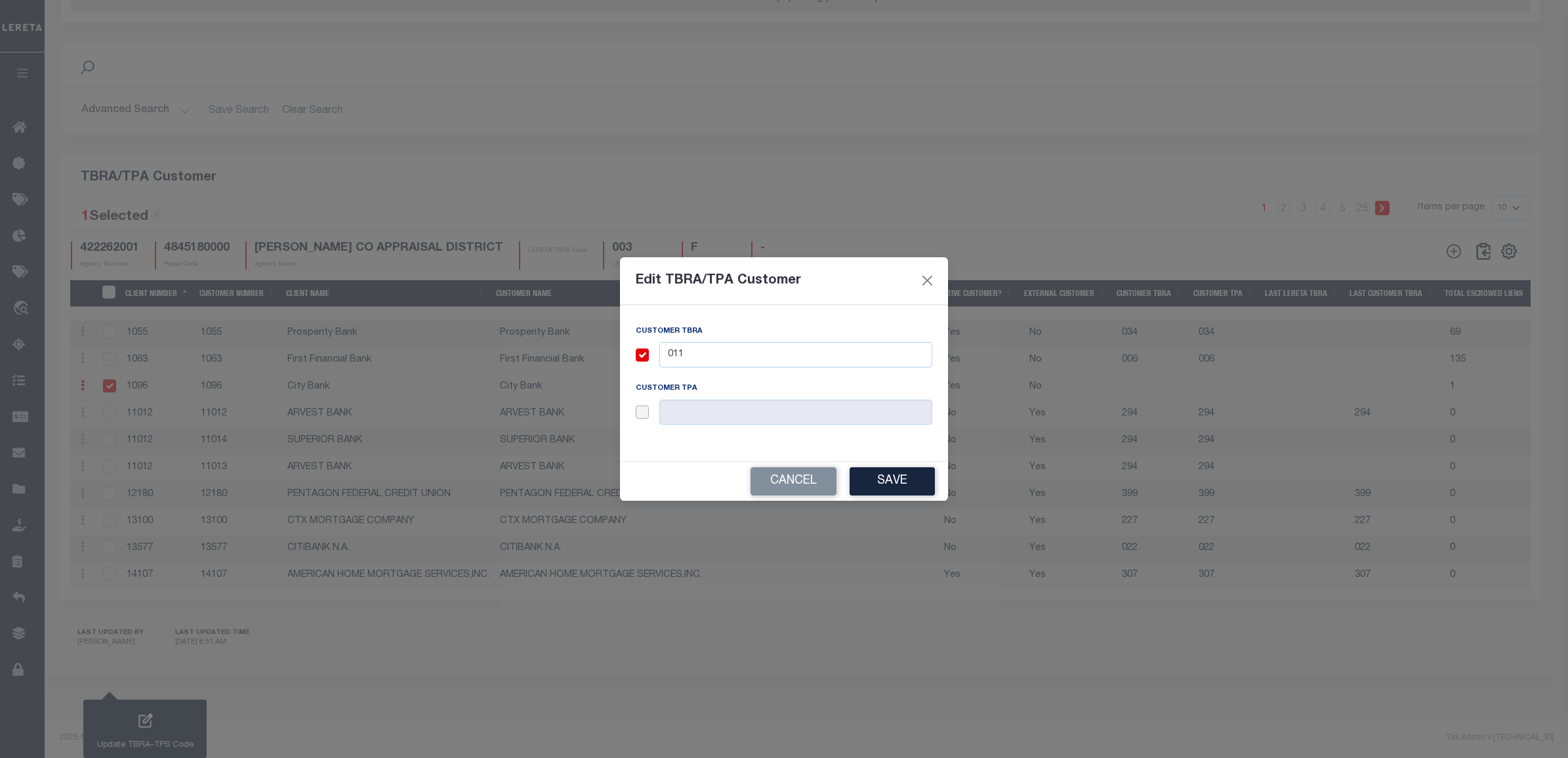
click at [646, 412] on input "checkbox" at bounding box center [643, 412] width 13 height 13
checkbox input "true"
click at [723, 411] on input "text" at bounding box center [796, 413] width 273 height 26
paste input "011"
type input "011"
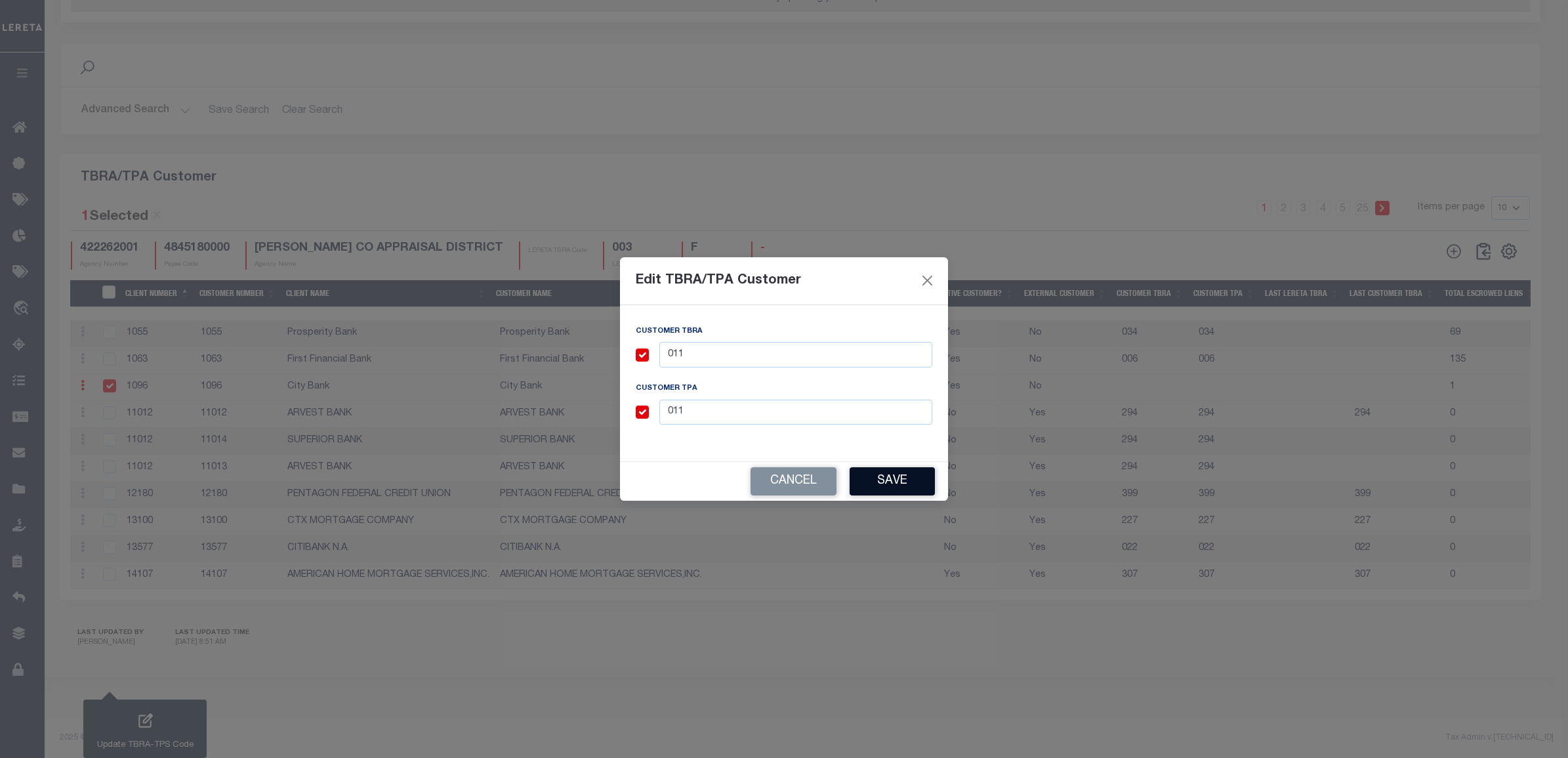
click at [873, 472] on button "Save" at bounding box center [892, 482] width 85 height 28
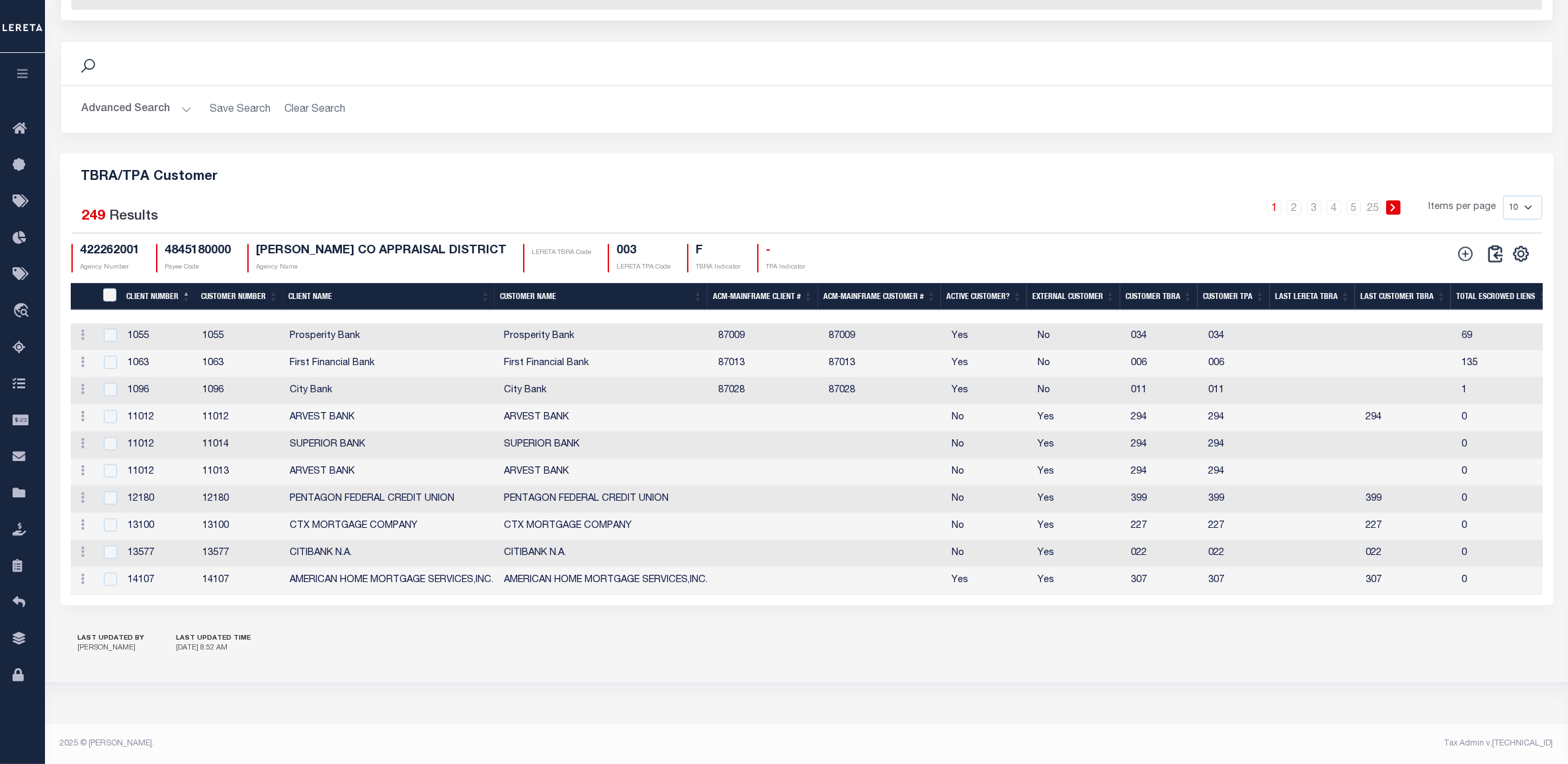
scroll to position [1384, 0]
click at [1512, 195] on select "10 25 50 100" at bounding box center [1523, 207] width 39 height 23
select select "100"
click at [1503, 195] on select "10 25 50 100" at bounding box center [1523, 207] width 39 height 23
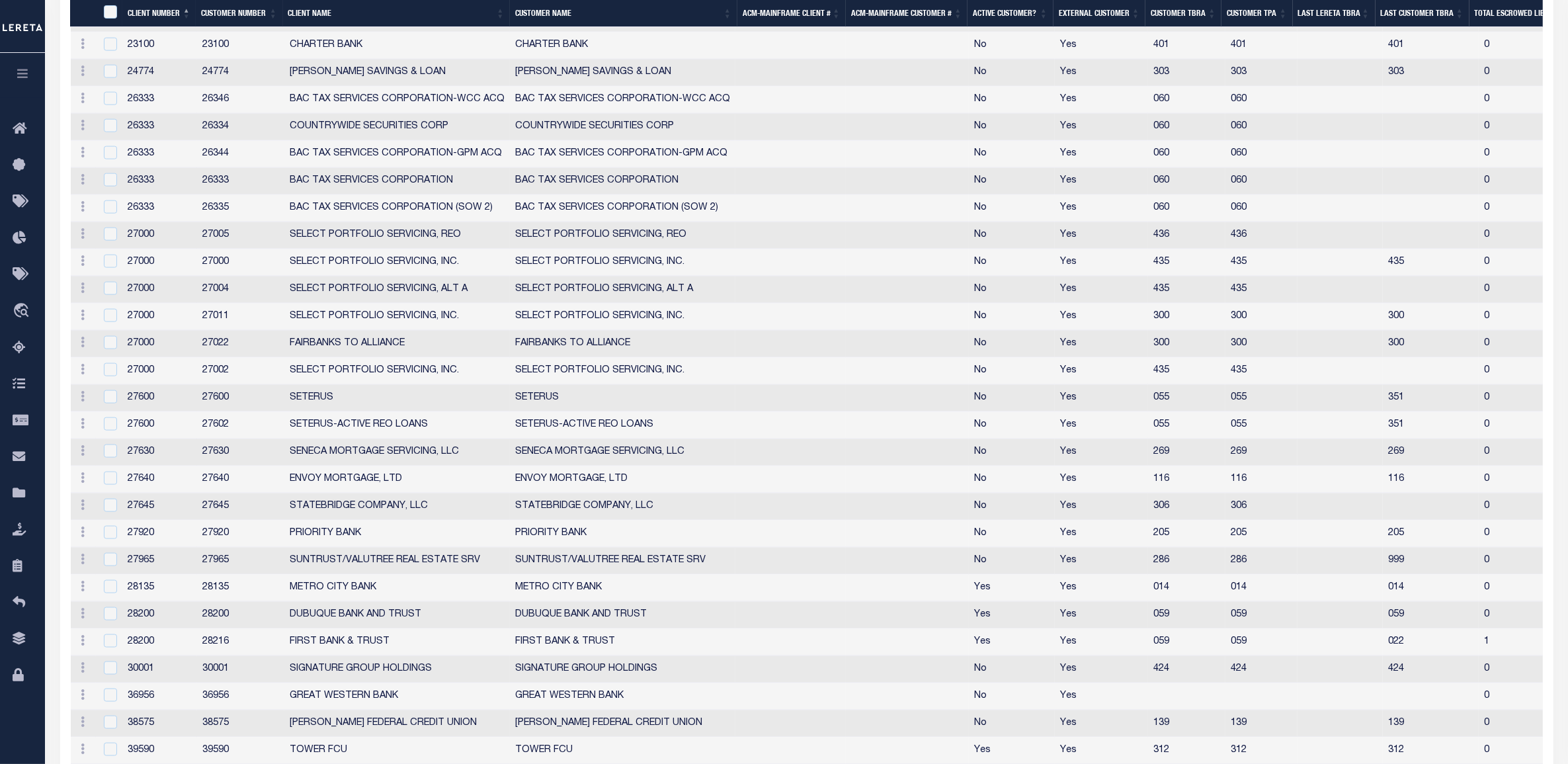
scroll to position [1797, 0]
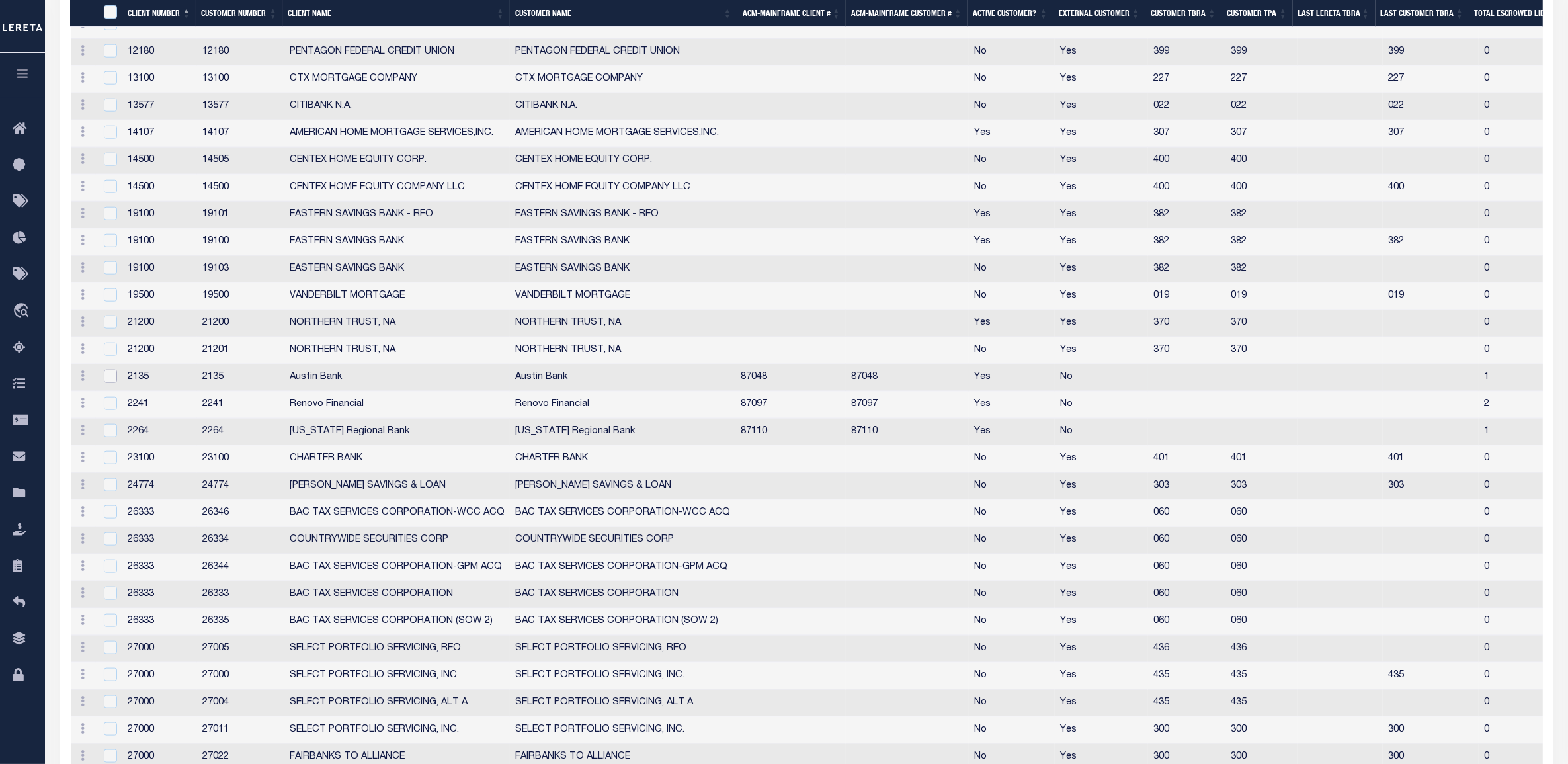
click at [106, 383] on input "checkbox" at bounding box center [110, 376] width 13 height 13
checkbox input "true"
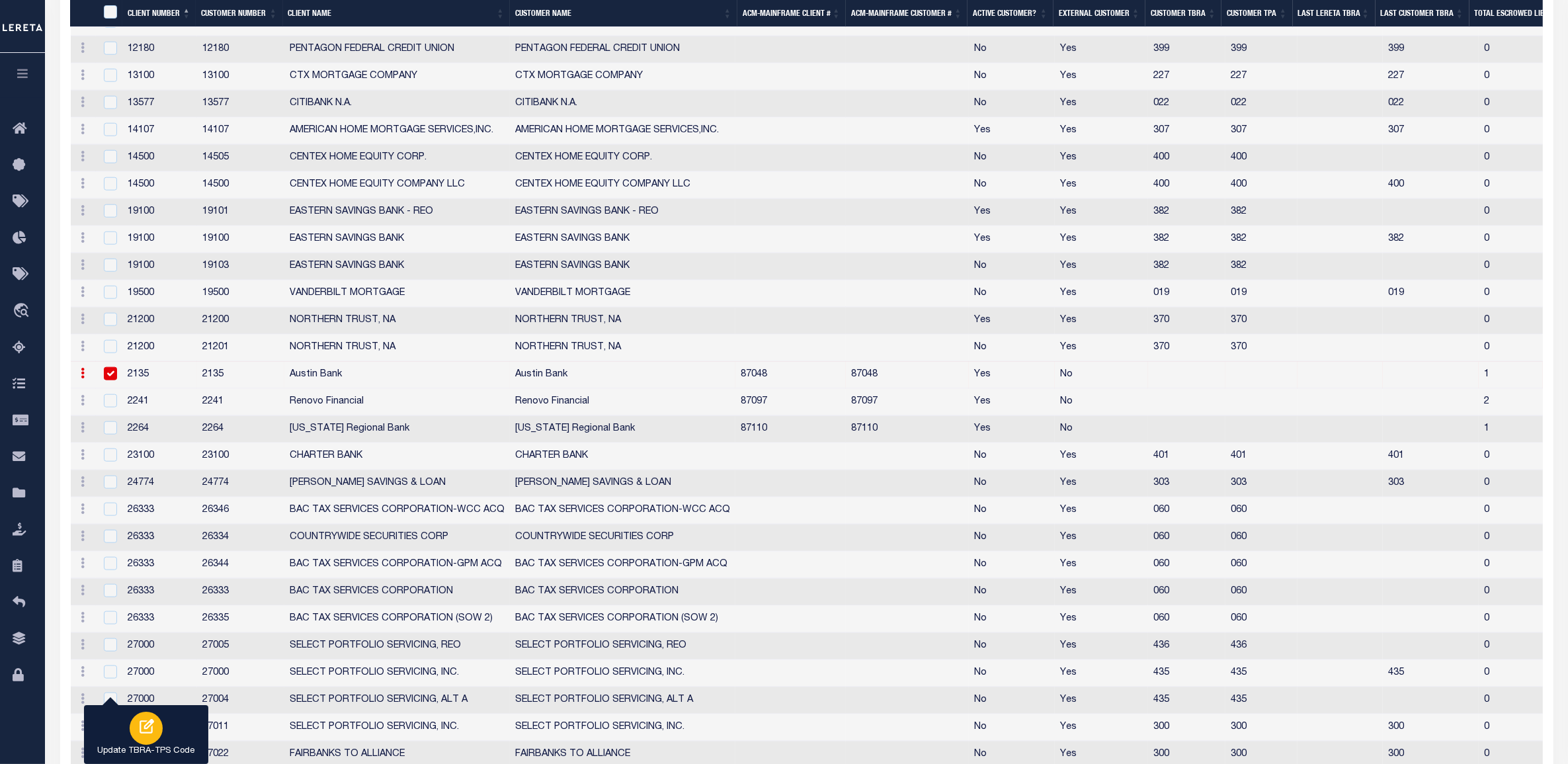
click at [140, 741] on div "button" at bounding box center [146, 728] width 33 height 33
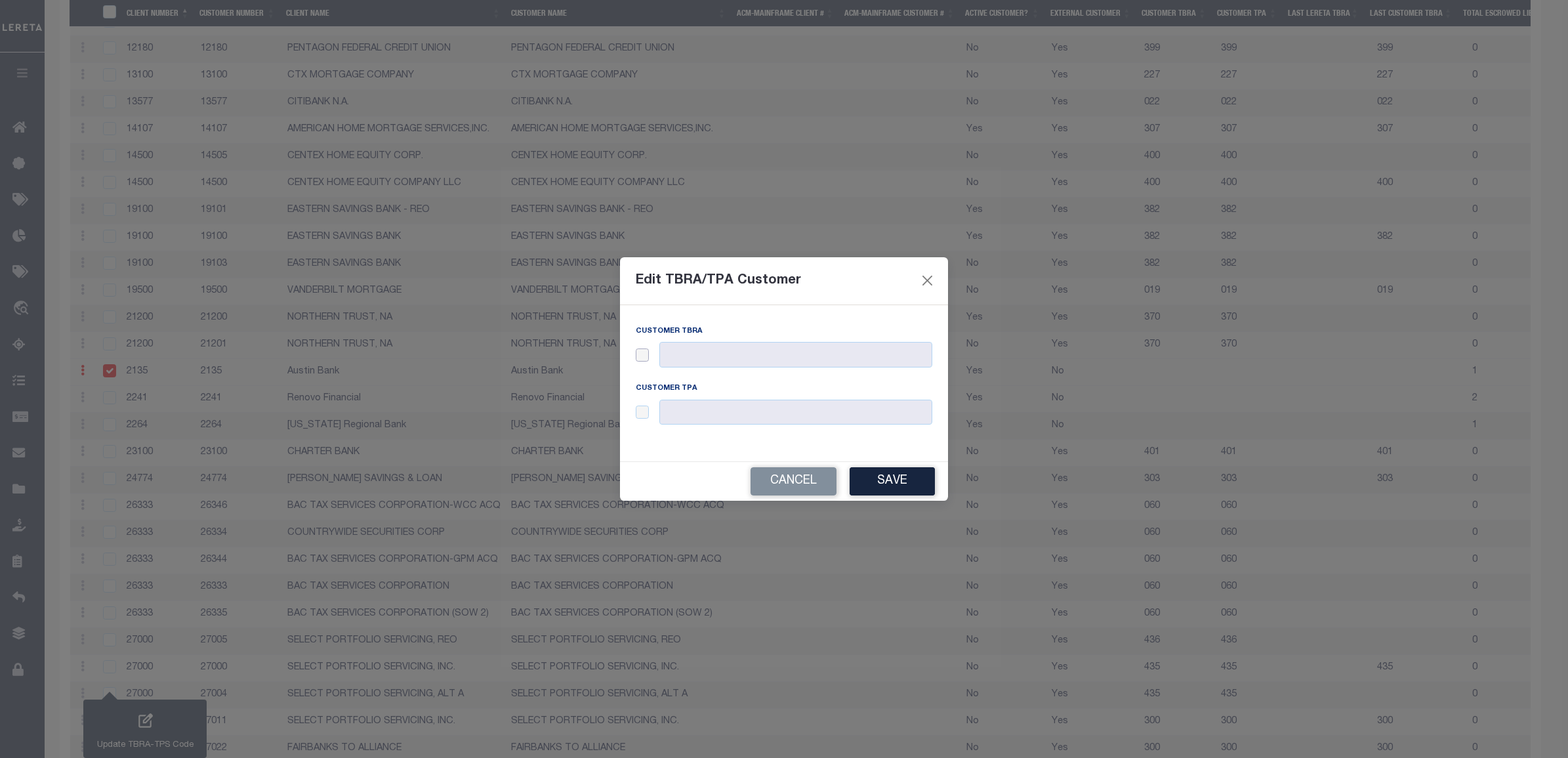
click at [638, 353] on input "checkbox" at bounding box center [643, 355] width 13 height 13
checkbox input "true"
drag, startPoint x: 640, startPoint y: 414, endPoint x: 665, endPoint y: 416, distance: 25.1
click at [640, 415] on input "checkbox" at bounding box center [643, 412] width 13 height 13
checkbox input "true"
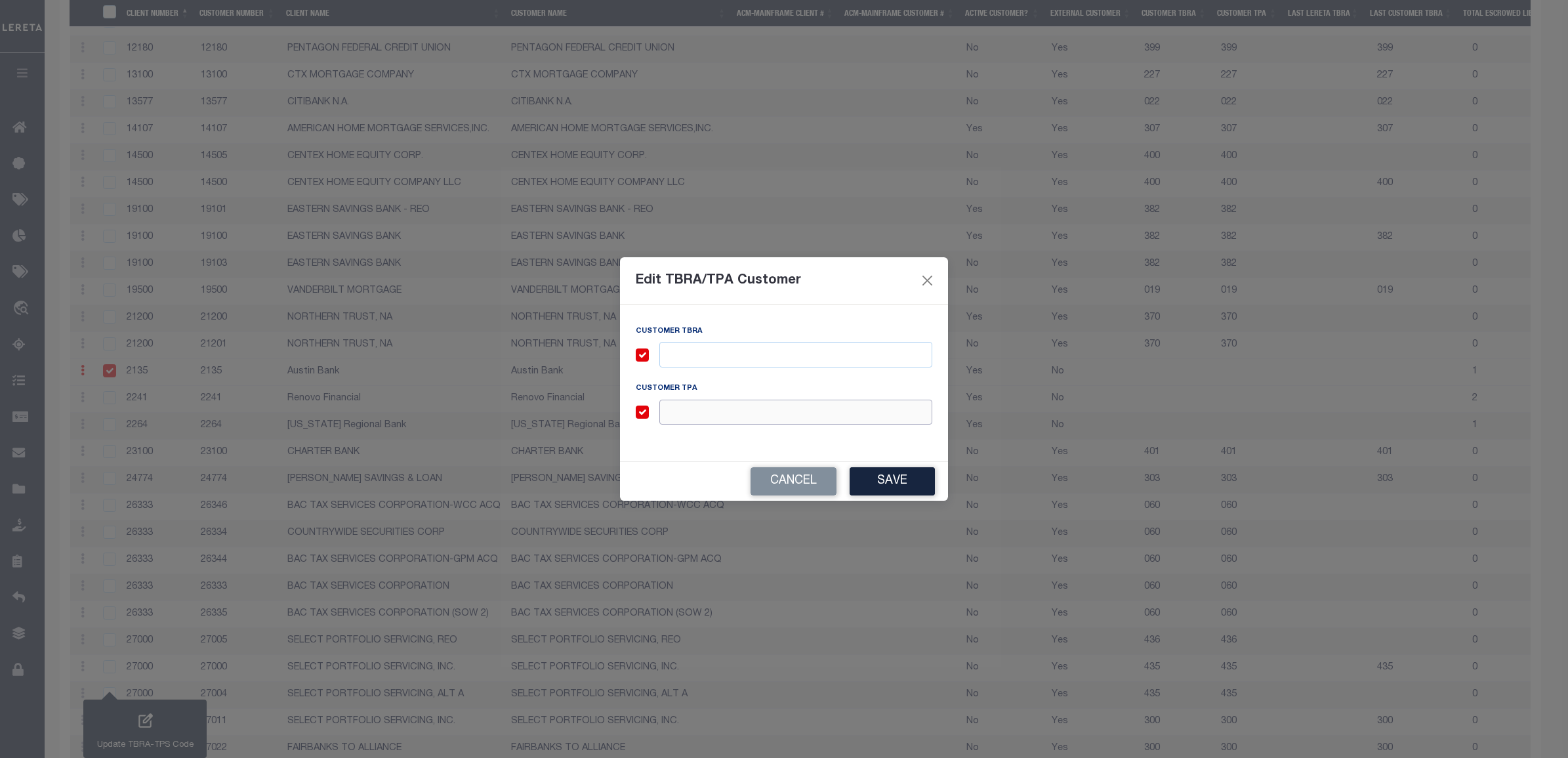
drag, startPoint x: 681, startPoint y: 415, endPoint x: 687, endPoint y: 405, distance: 11.7
click at [681, 415] on input "text" at bounding box center [796, 413] width 273 height 26
paste input "560"
type input "560"
click at [709, 355] on input "text" at bounding box center [796, 355] width 273 height 26
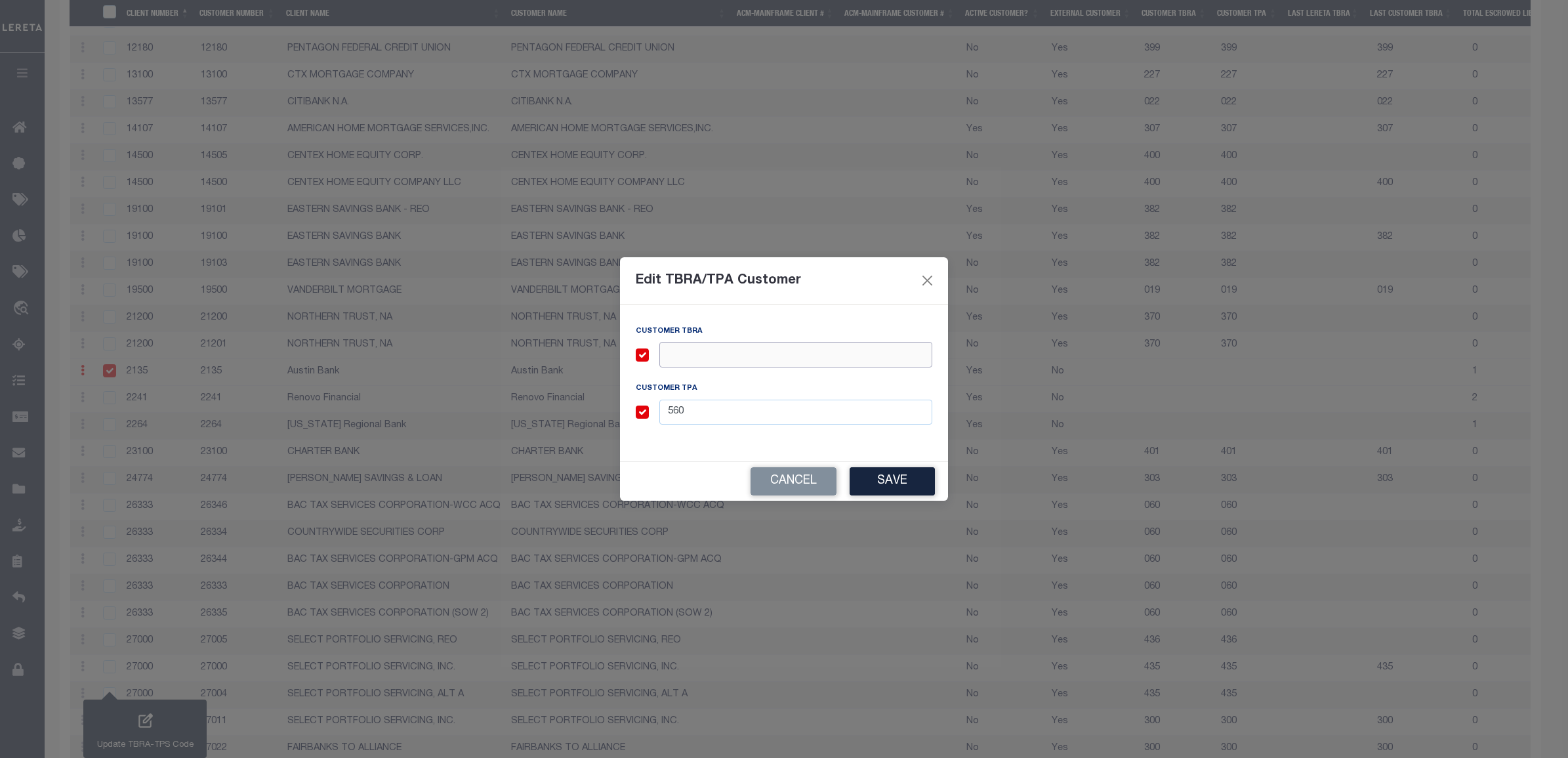
paste input "560"
type input "560"
click at [894, 481] on button "Save" at bounding box center [892, 482] width 85 height 28
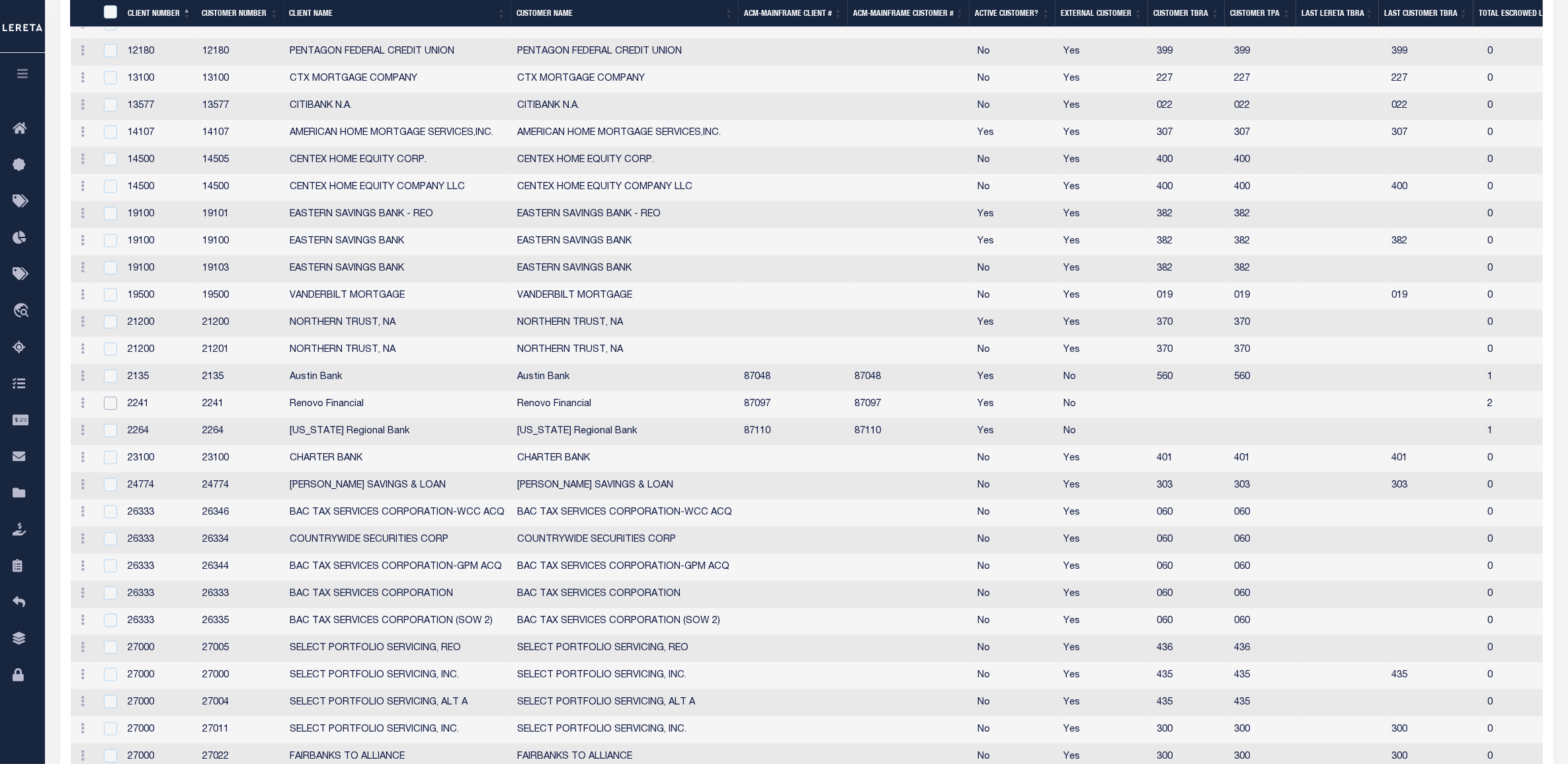
click at [111, 411] on input "checkbox" at bounding box center [110, 403] width 13 height 13
checkbox input "true"
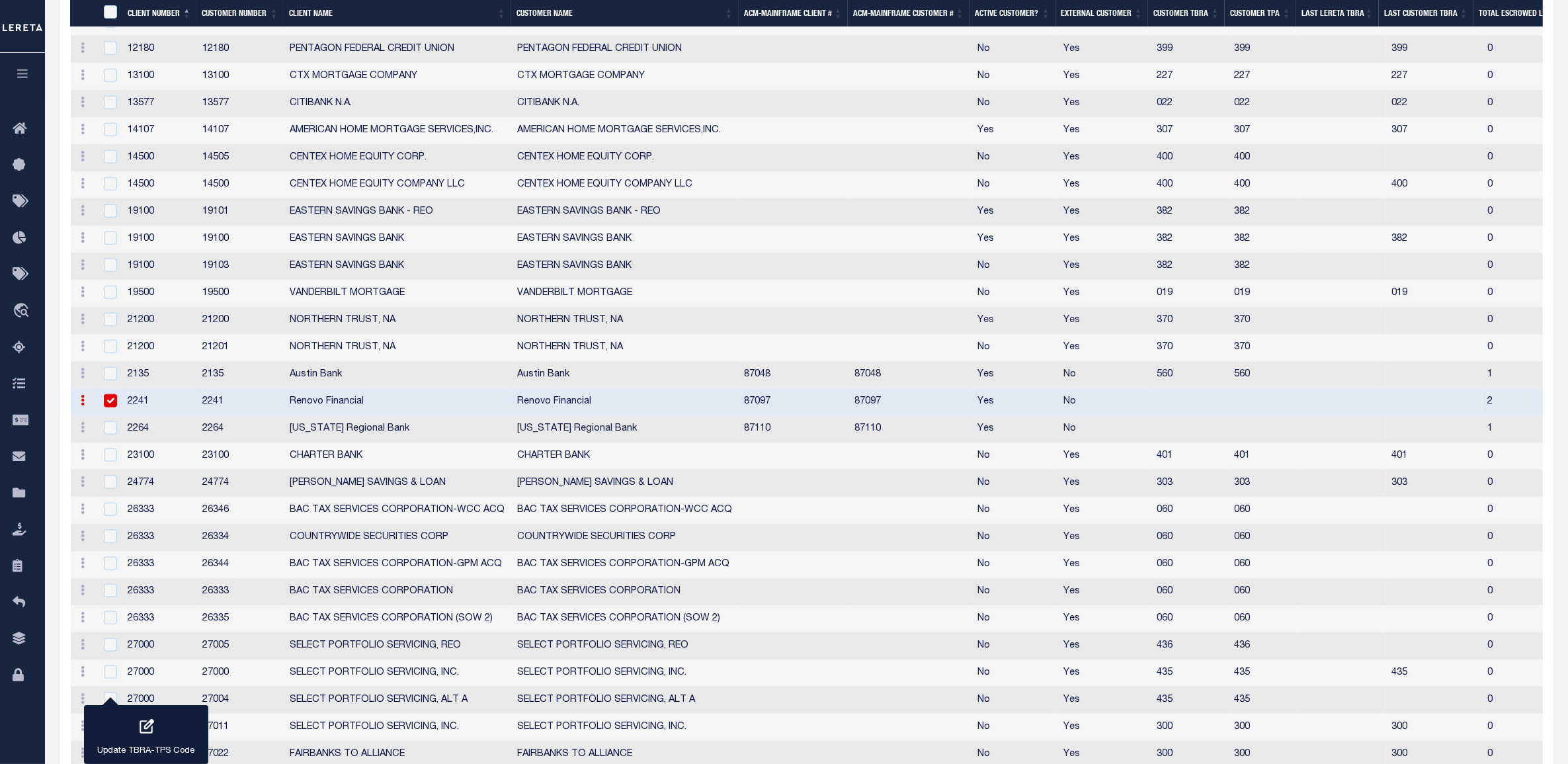
scroll to position [1795, 0]
click at [156, 729] on div "button" at bounding box center [146, 728] width 33 height 33
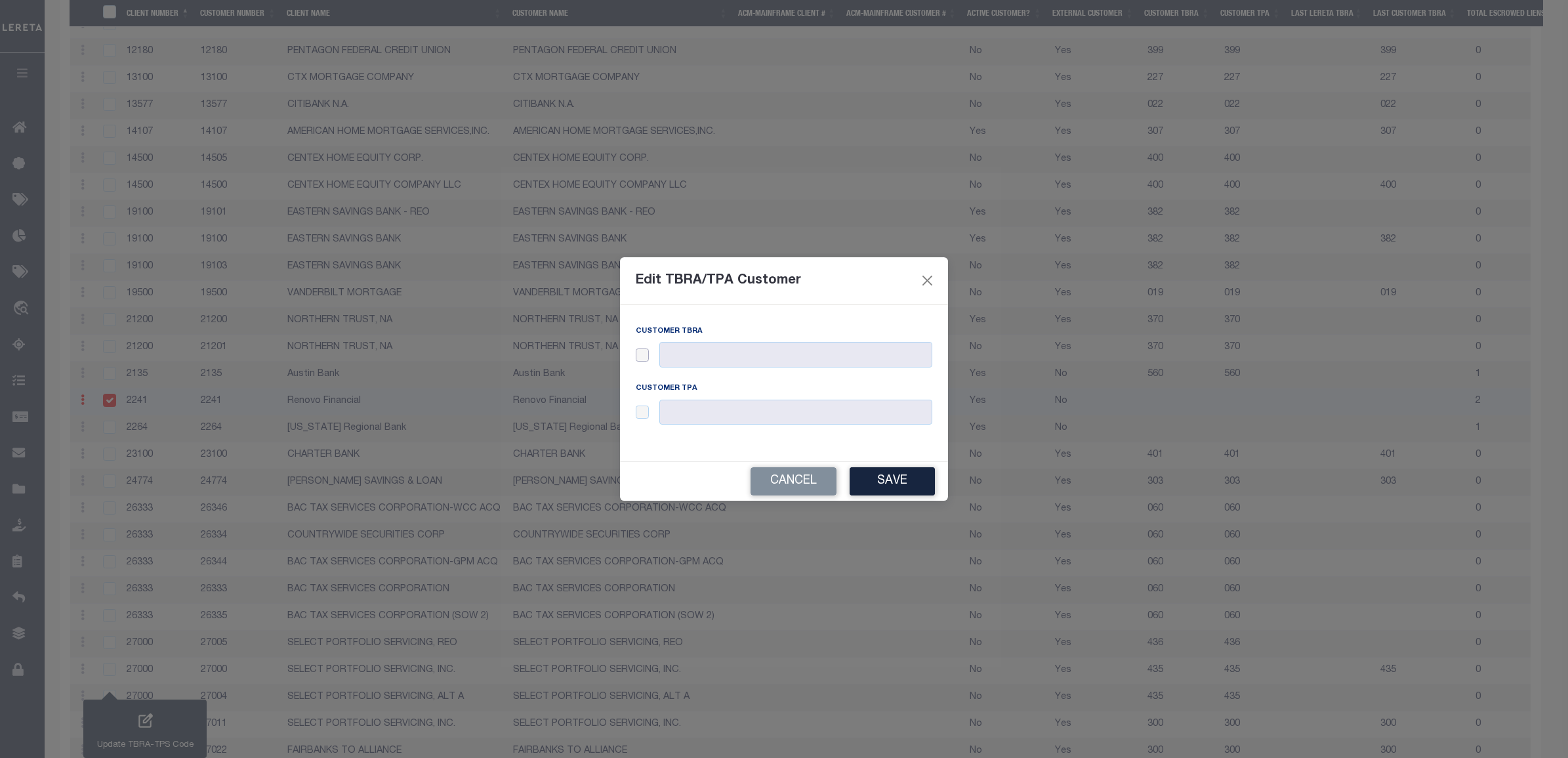
drag, startPoint x: 641, startPoint y: 353, endPoint x: 644, endPoint y: 392, distance: 39.1
click at [643, 355] on input "checkbox" at bounding box center [643, 355] width 13 height 13
checkbox input "true"
drag, startPoint x: 644, startPoint y: 411, endPoint x: 672, endPoint y: 407, distance: 28.3
click at [644, 410] on input "checkbox" at bounding box center [643, 412] width 13 height 13
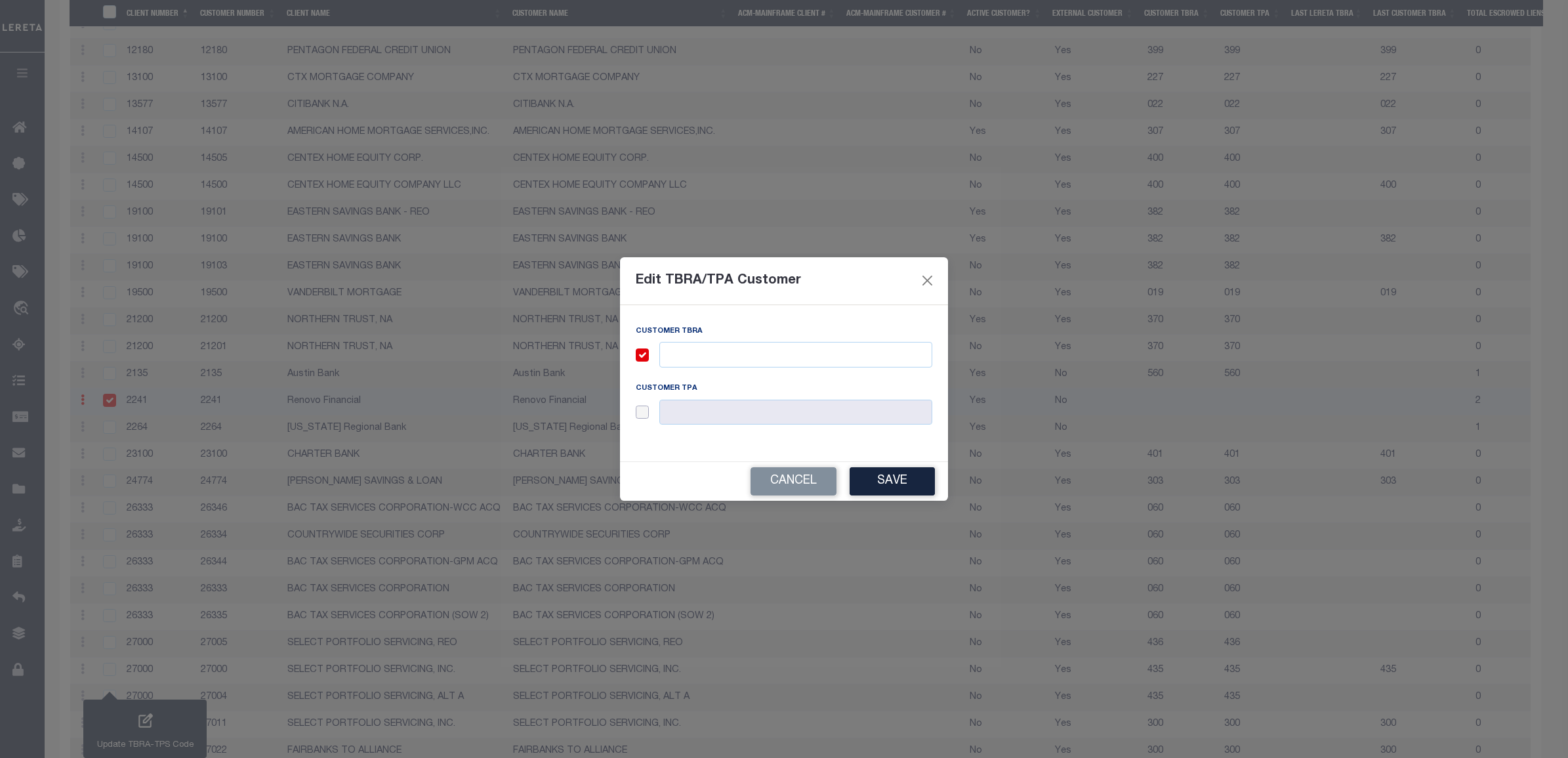
checkbox input "true"
drag, startPoint x: 696, startPoint y: 407, endPoint x: 701, endPoint y: 378, distance: 29.4
click at [696, 407] on input "text" at bounding box center [796, 413] width 273 height 26
paste input "020"
type input "020"
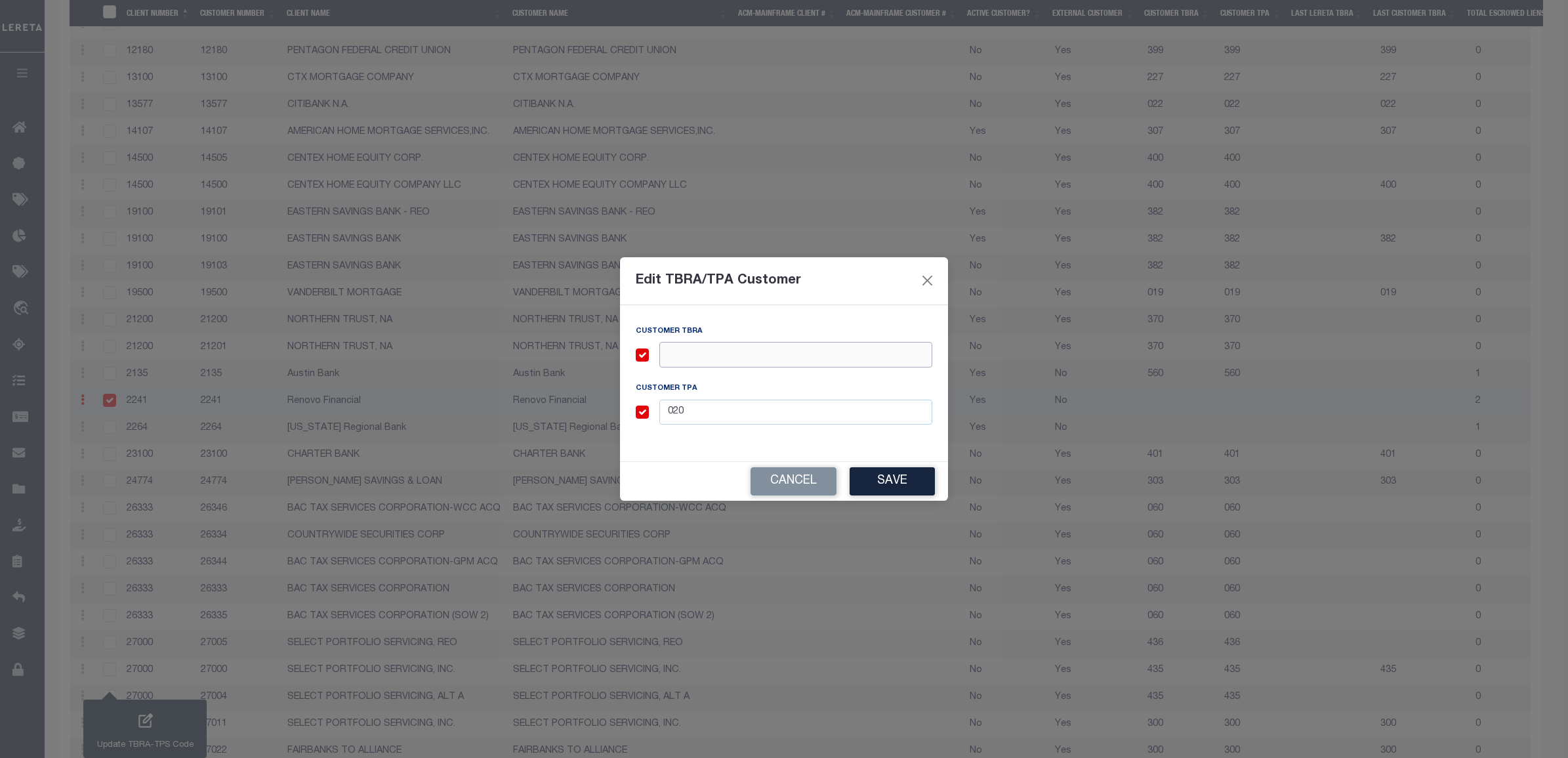
click at [703, 362] on input "text" at bounding box center [796, 355] width 273 height 26
paste input "020"
type input "020"
click at [877, 469] on button "Save" at bounding box center [892, 482] width 85 height 28
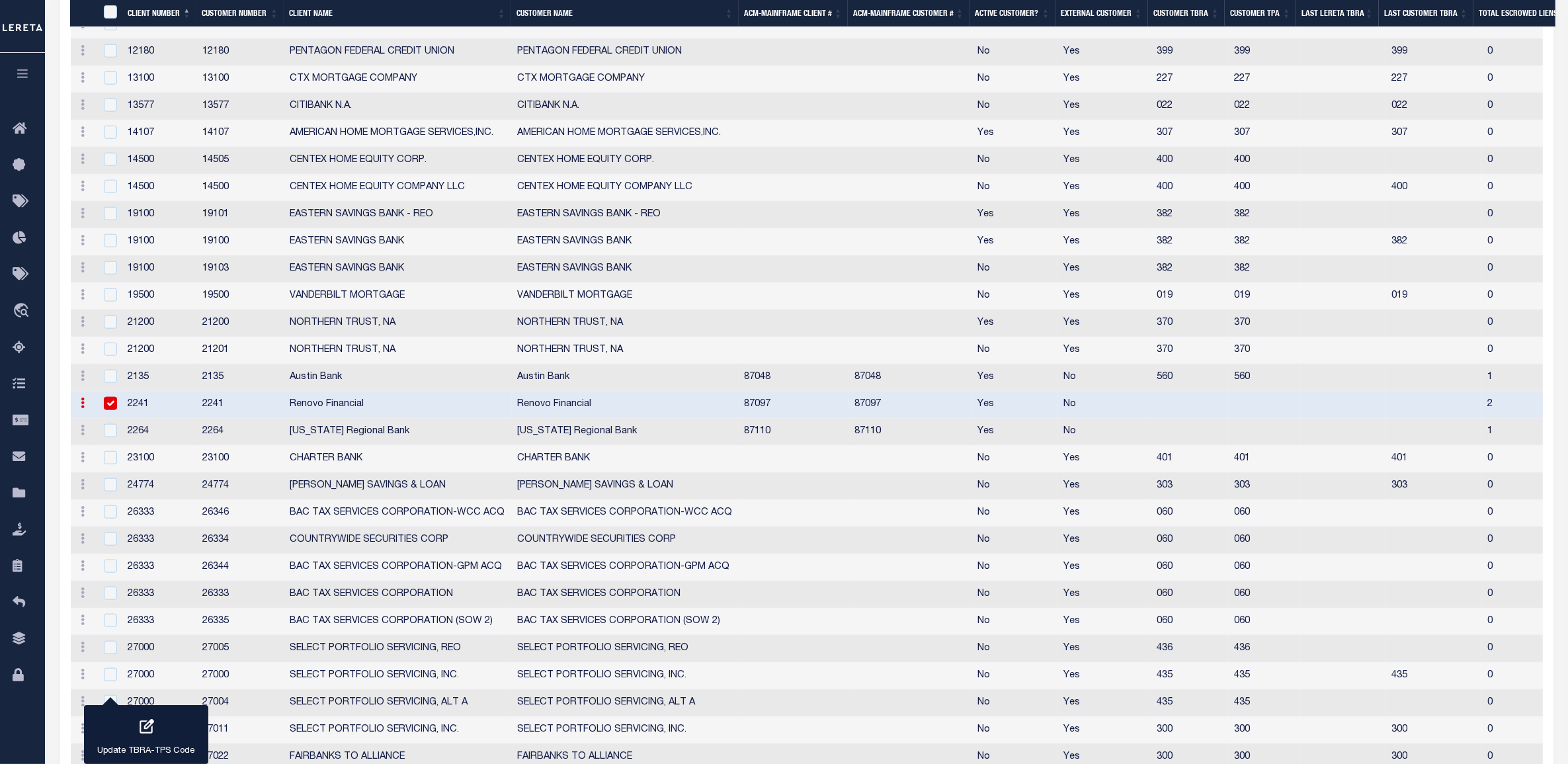
scroll to position [1797, 0]
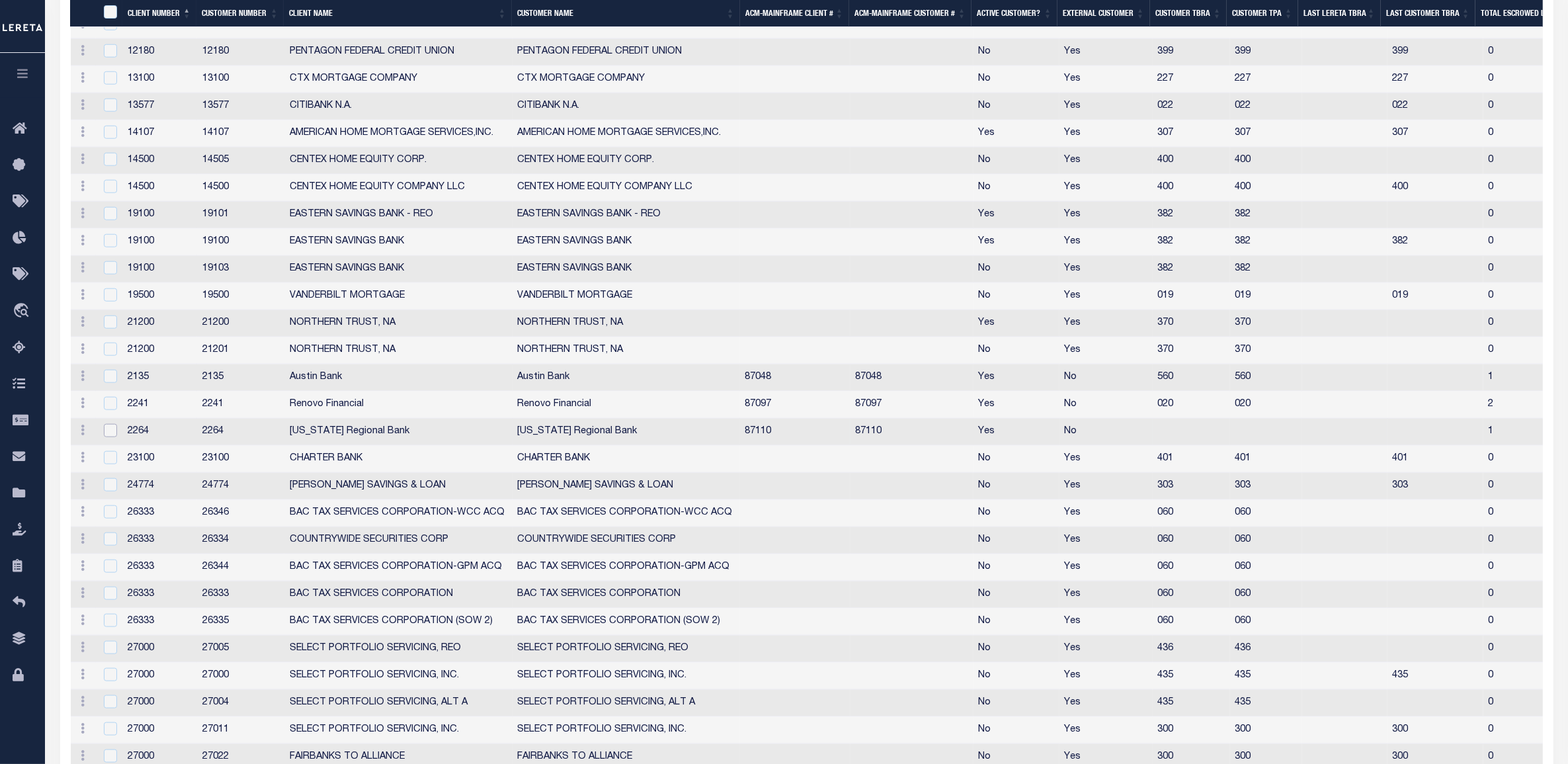
click at [112, 438] on input "checkbox" at bounding box center [110, 430] width 13 height 13
checkbox input "true"
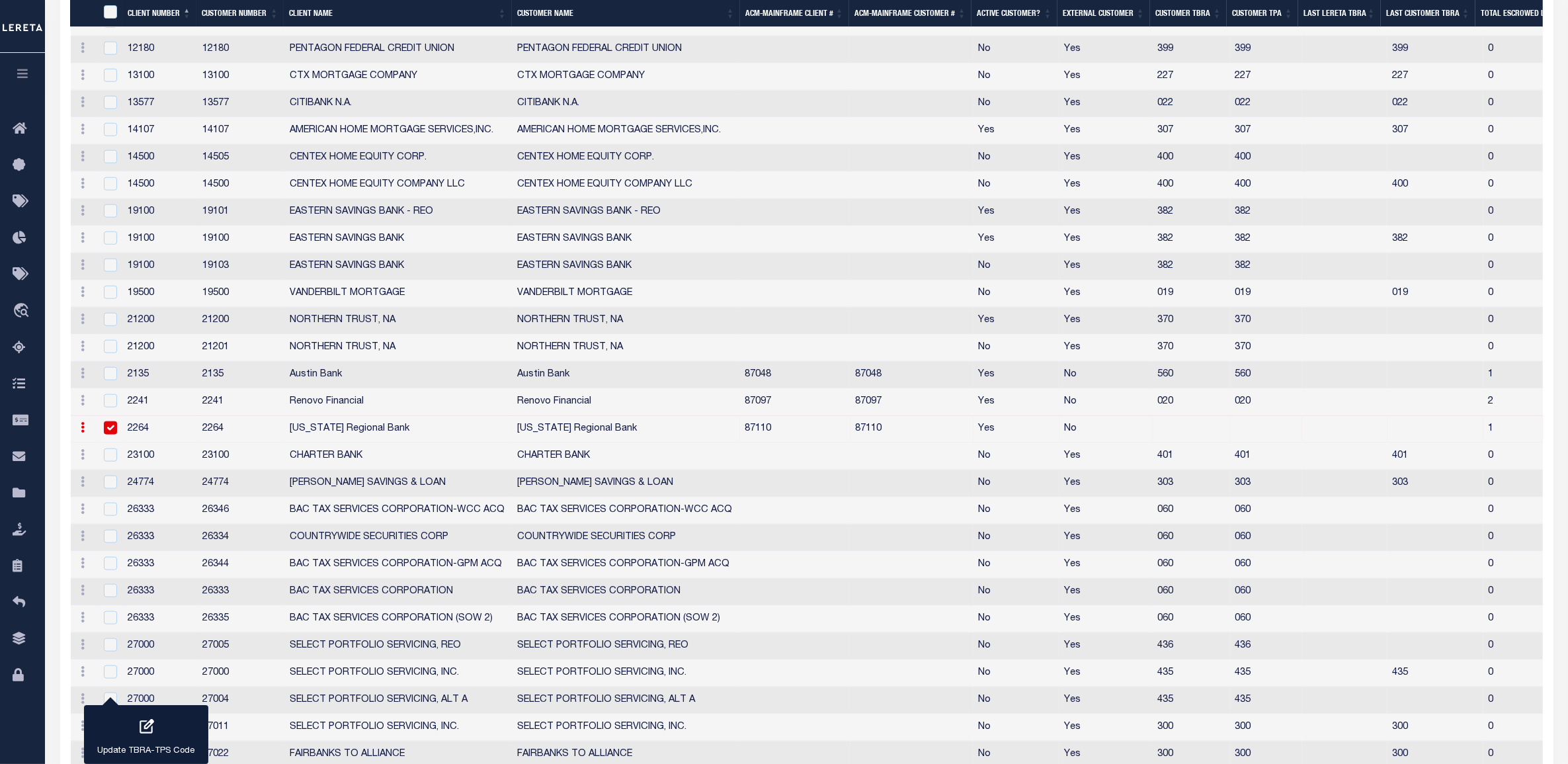
scroll to position [1795, 0]
click at [172, 756] on p "Update TBRA-TPS Code" at bounding box center [147, 752] width 97 height 13
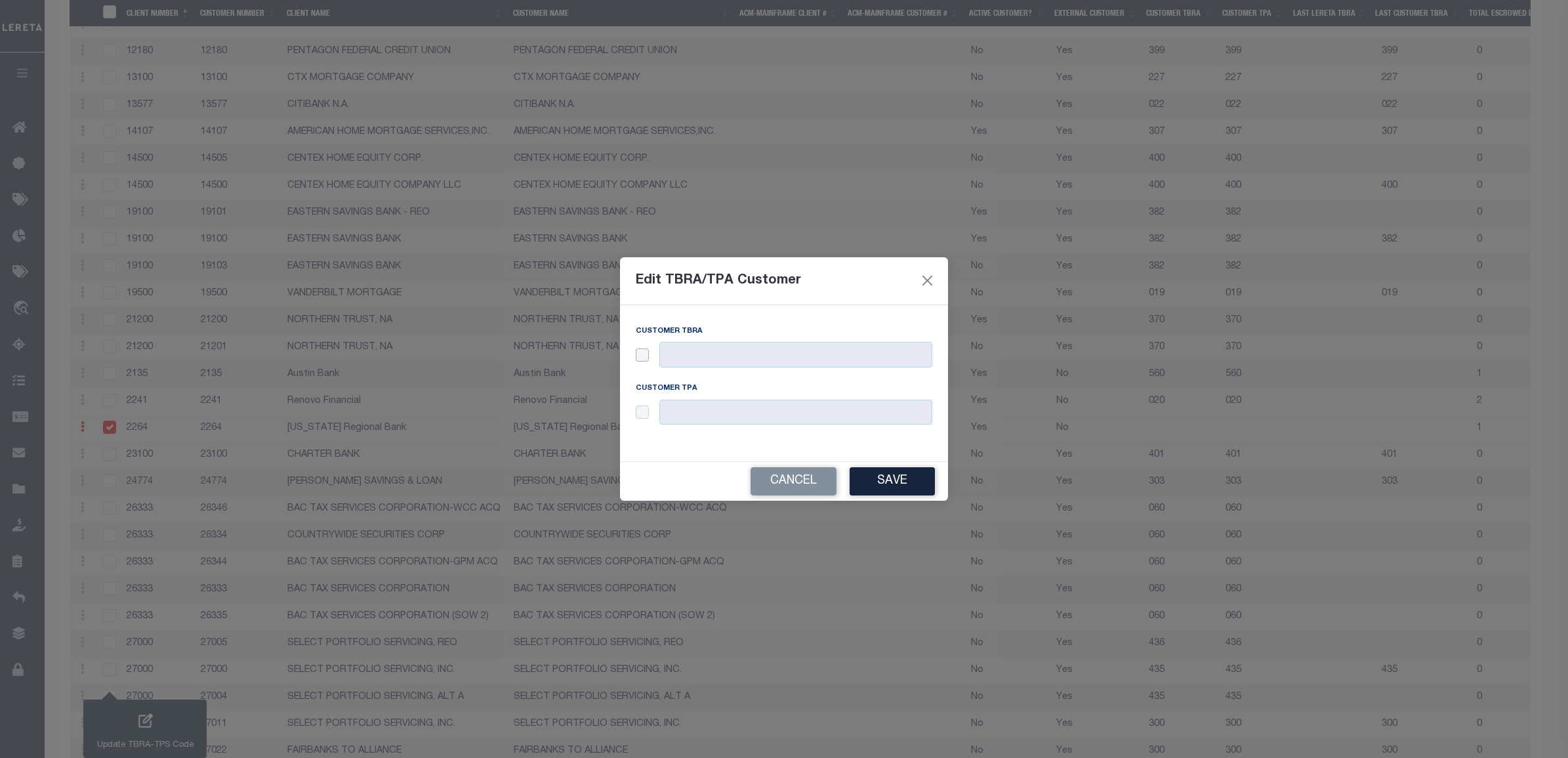
click at [644, 354] on input "checkbox" at bounding box center [643, 355] width 13 height 13
checkbox input "true"
paste input "028"
type input "028"
click at [642, 415] on input "checkbox" at bounding box center [643, 412] width 13 height 13
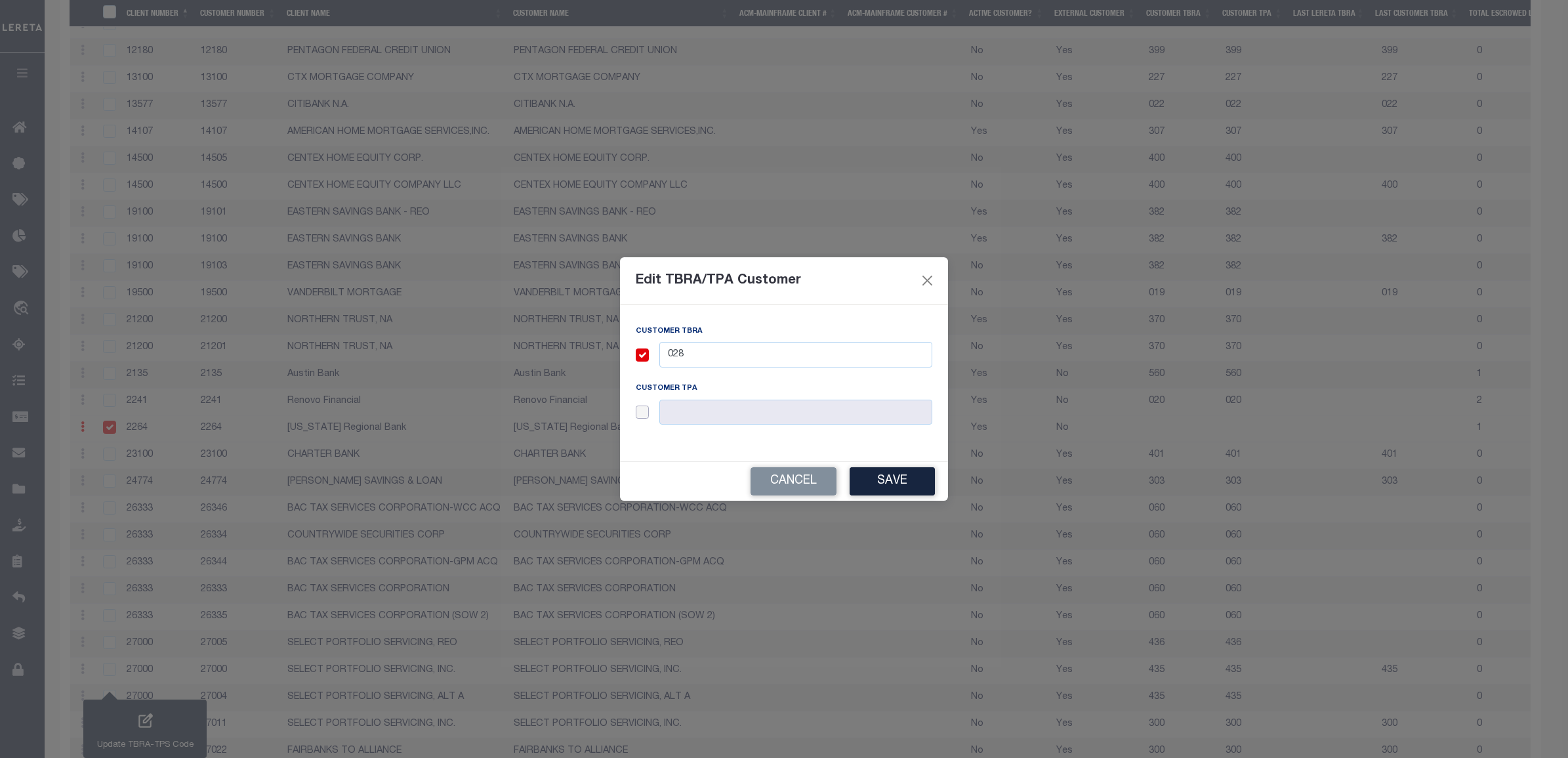
checkbox input "true"
click at [694, 409] on input "text" at bounding box center [796, 413] width 273 height 26
paste input "028"
type input "028"
click at [871, 477] on button "Save" at bounding box center [892, 482] width 85 height 28
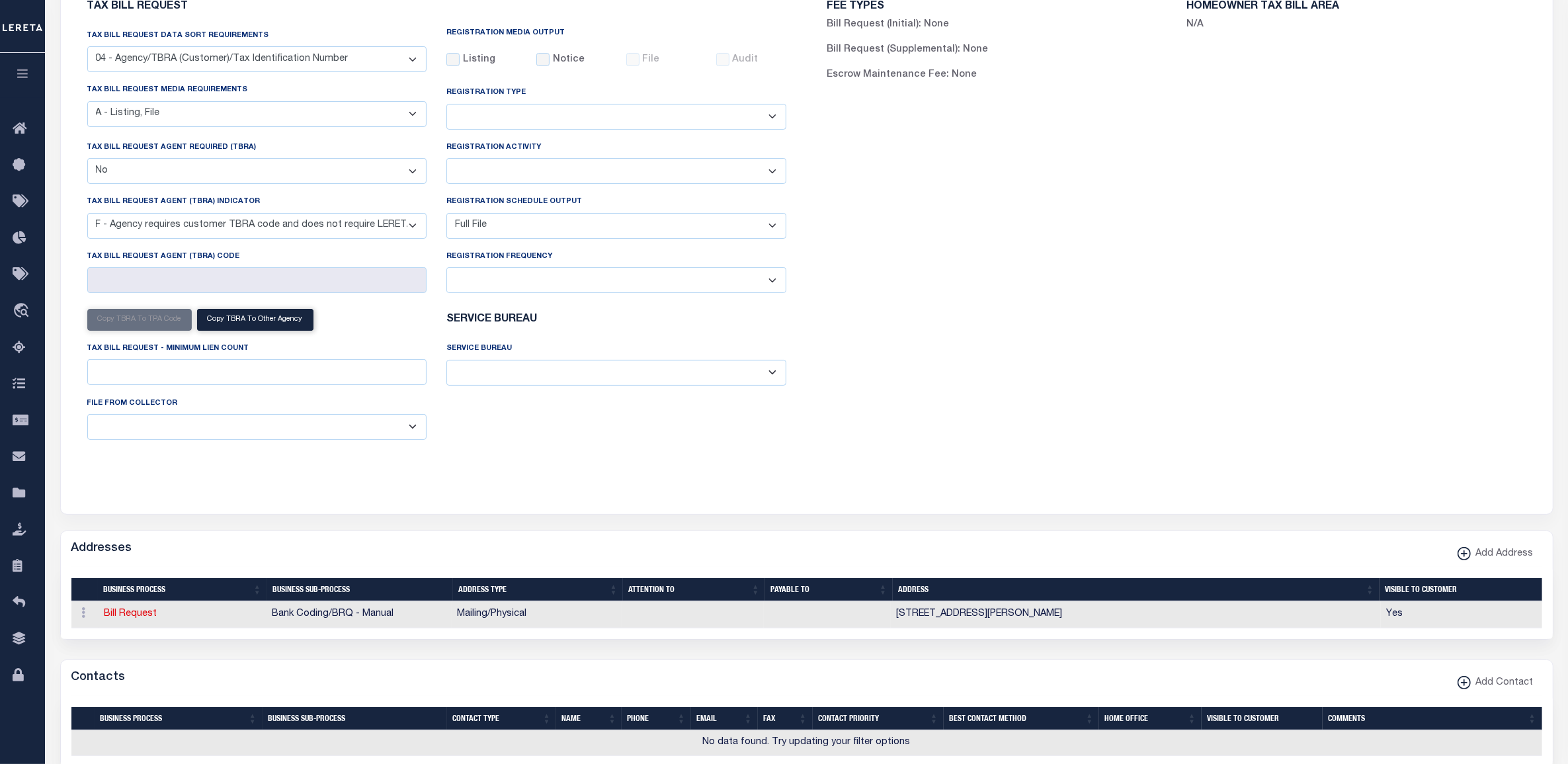
scroll to position [0, 0]
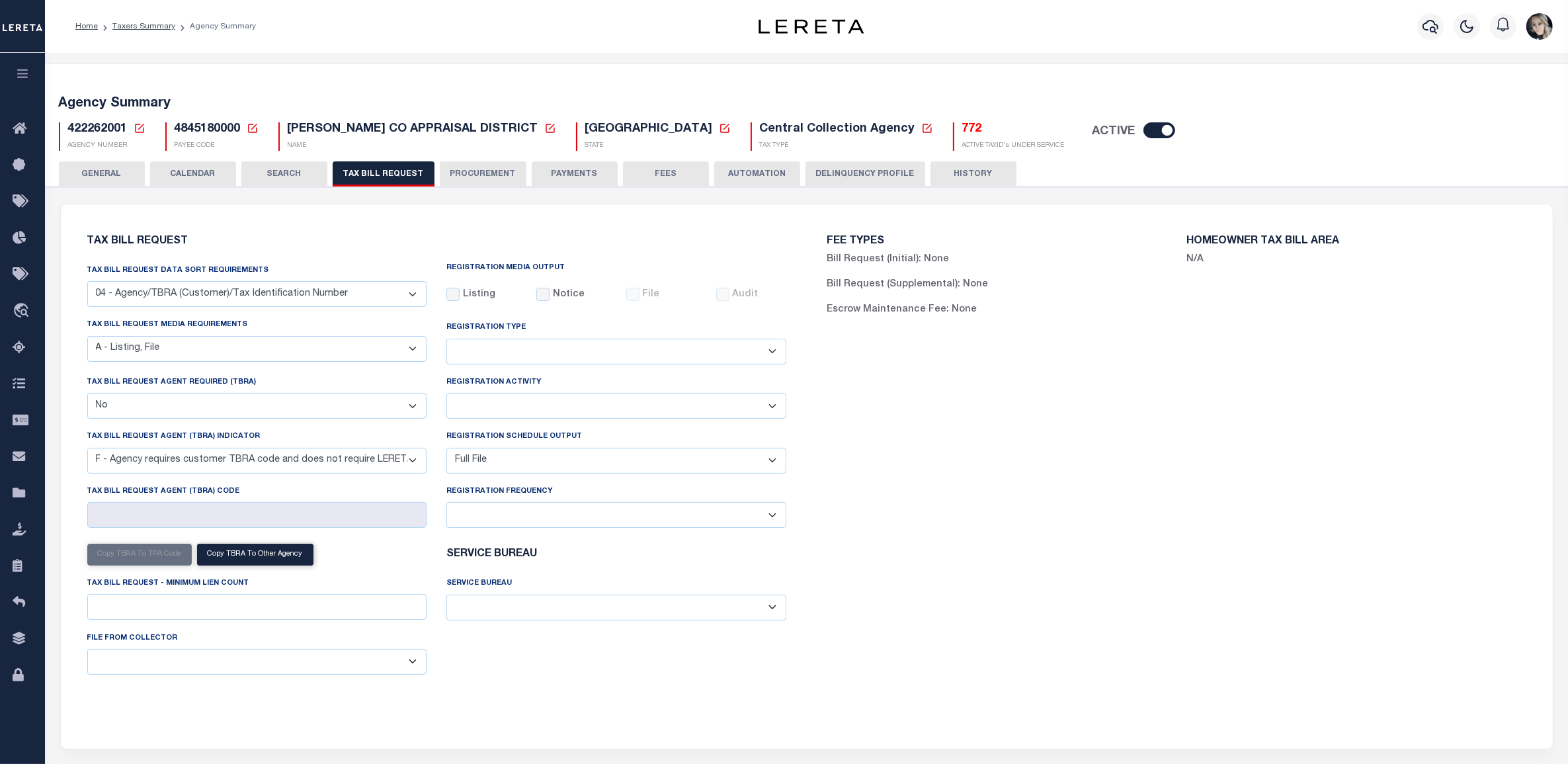
click at [137, 128] on icon at bounding box center [139, 128] width 12 height 12
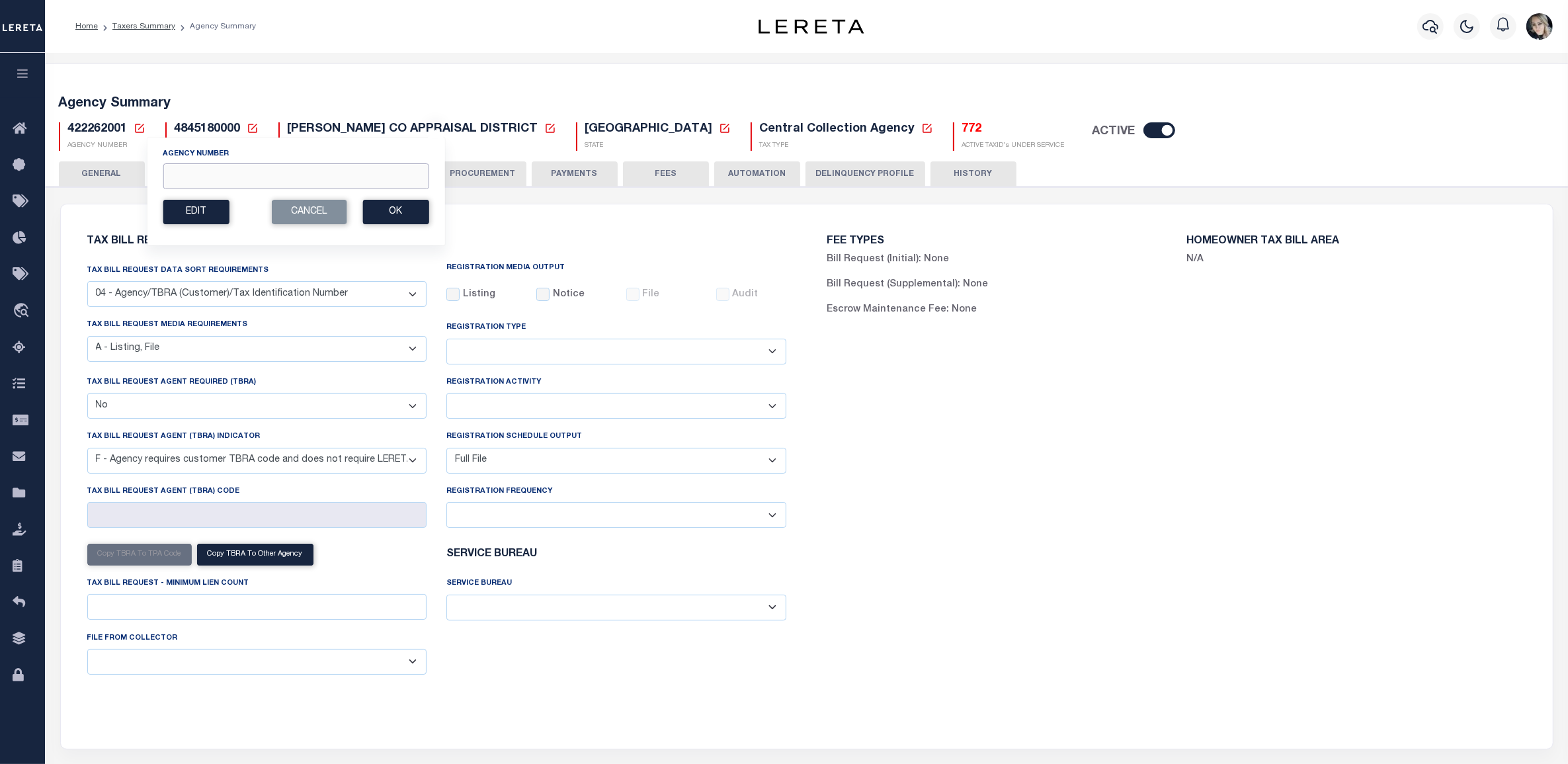
click at [195, 173] on input "Agency Number" at bounding box center [295, 177] width 266 height 26
paste input "460210000"
type input "460210000"
click at [399, 218] on button "Ok" at bounding box center [396, 212] width 66 height 24
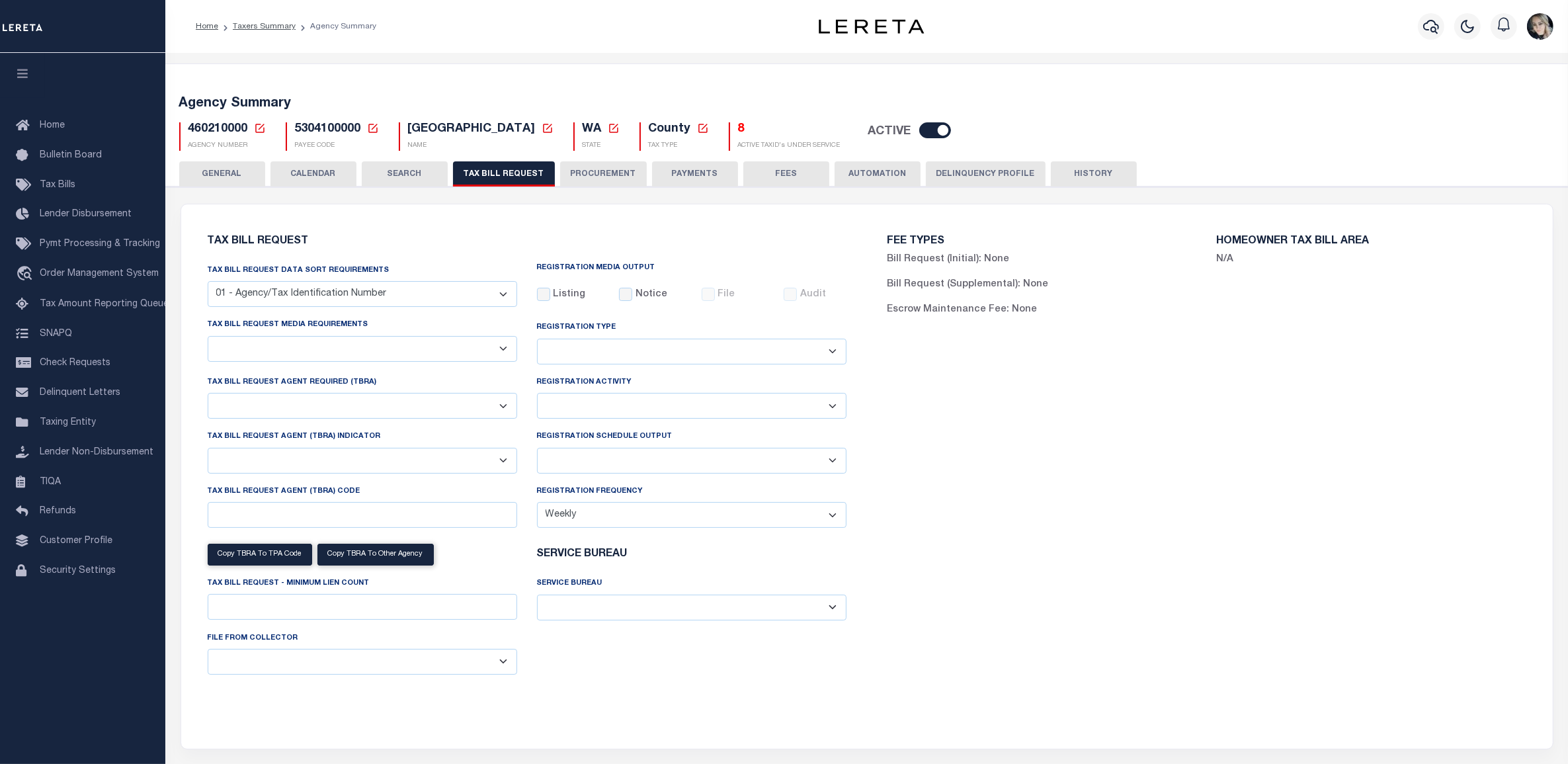
select select "27"
select select "22"
select select "true"
select select "14"
select select "1"
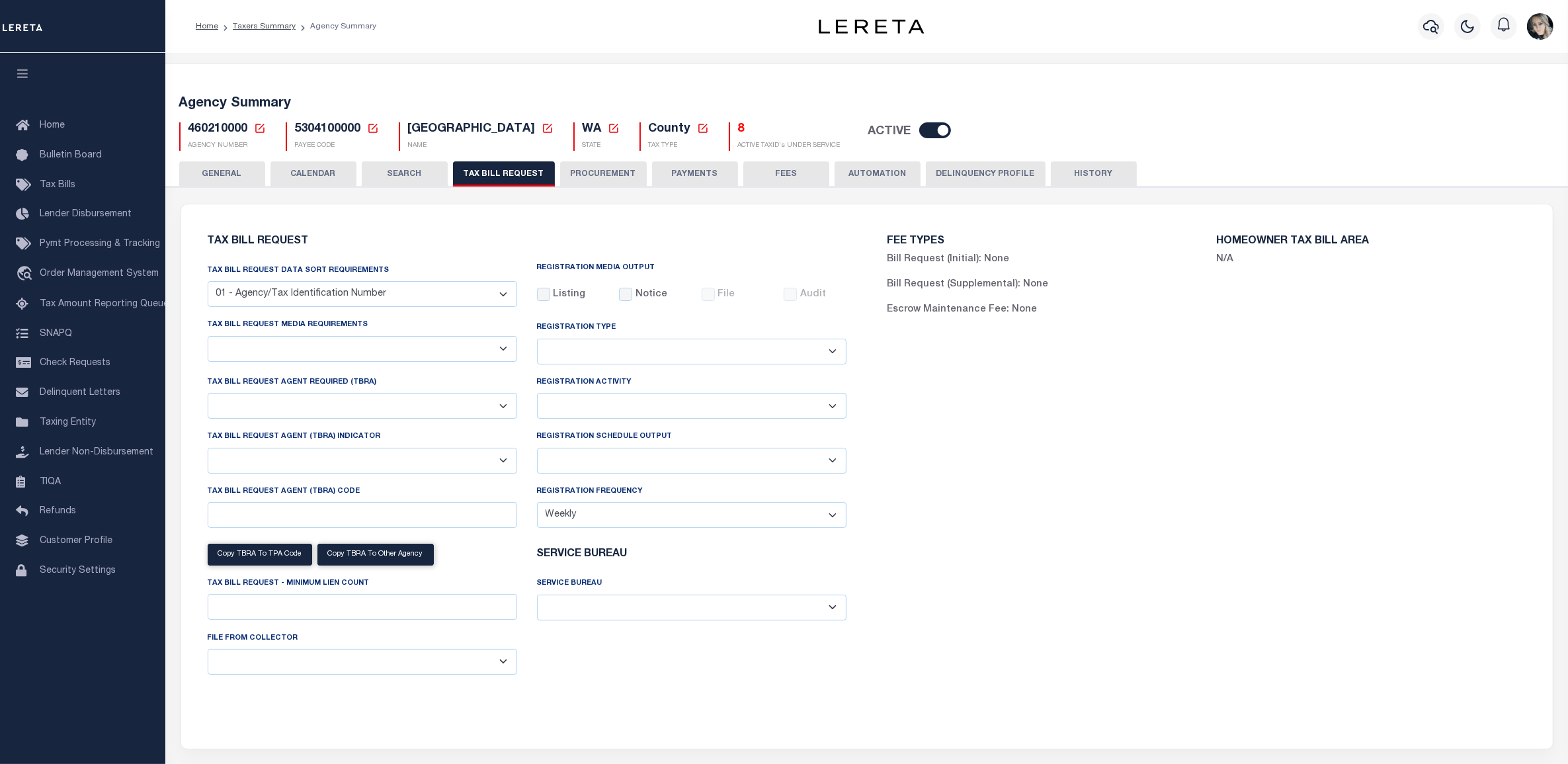
select select
type input "1"
select select "3"
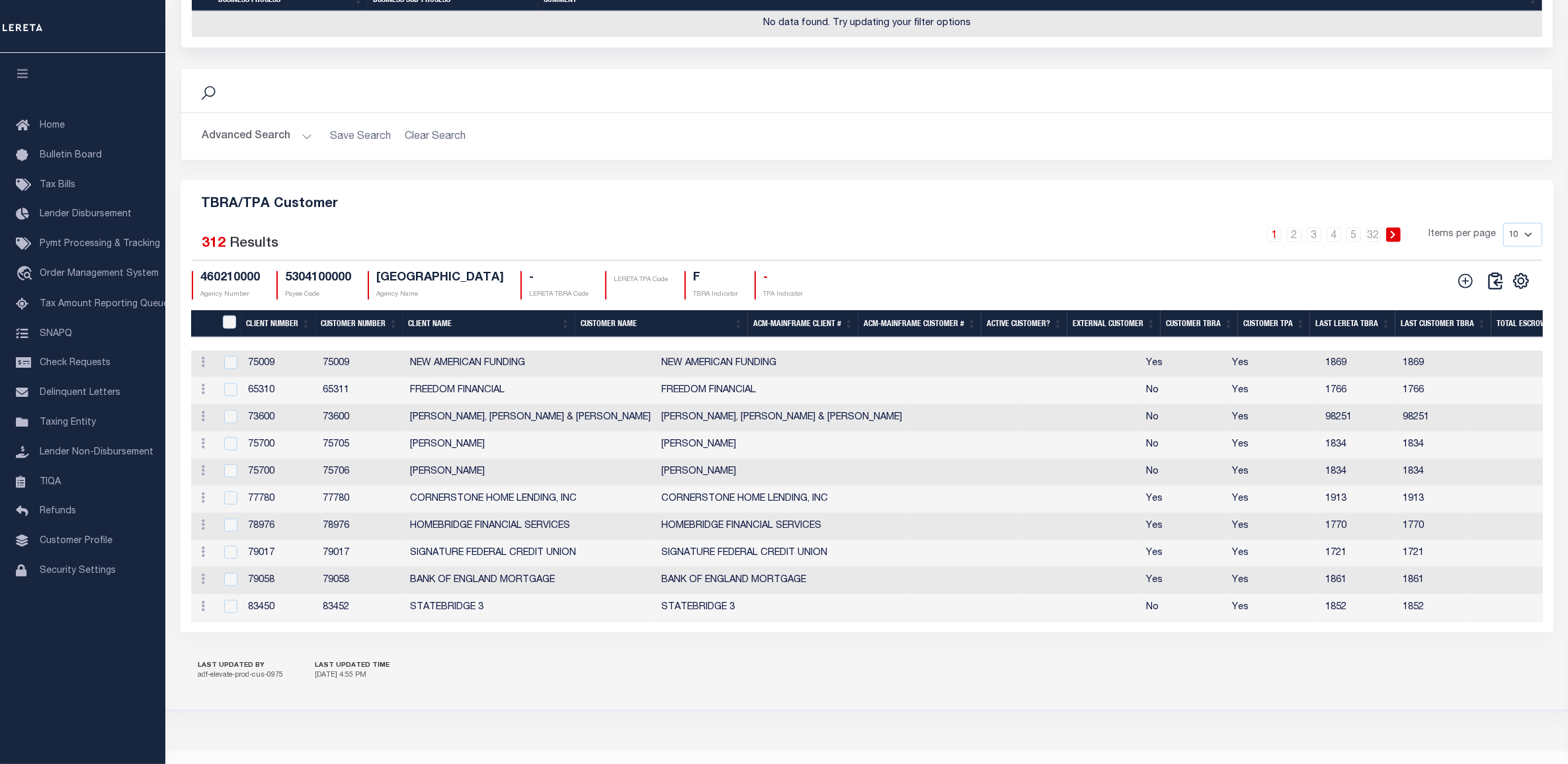
scroll to position [1457, 0]
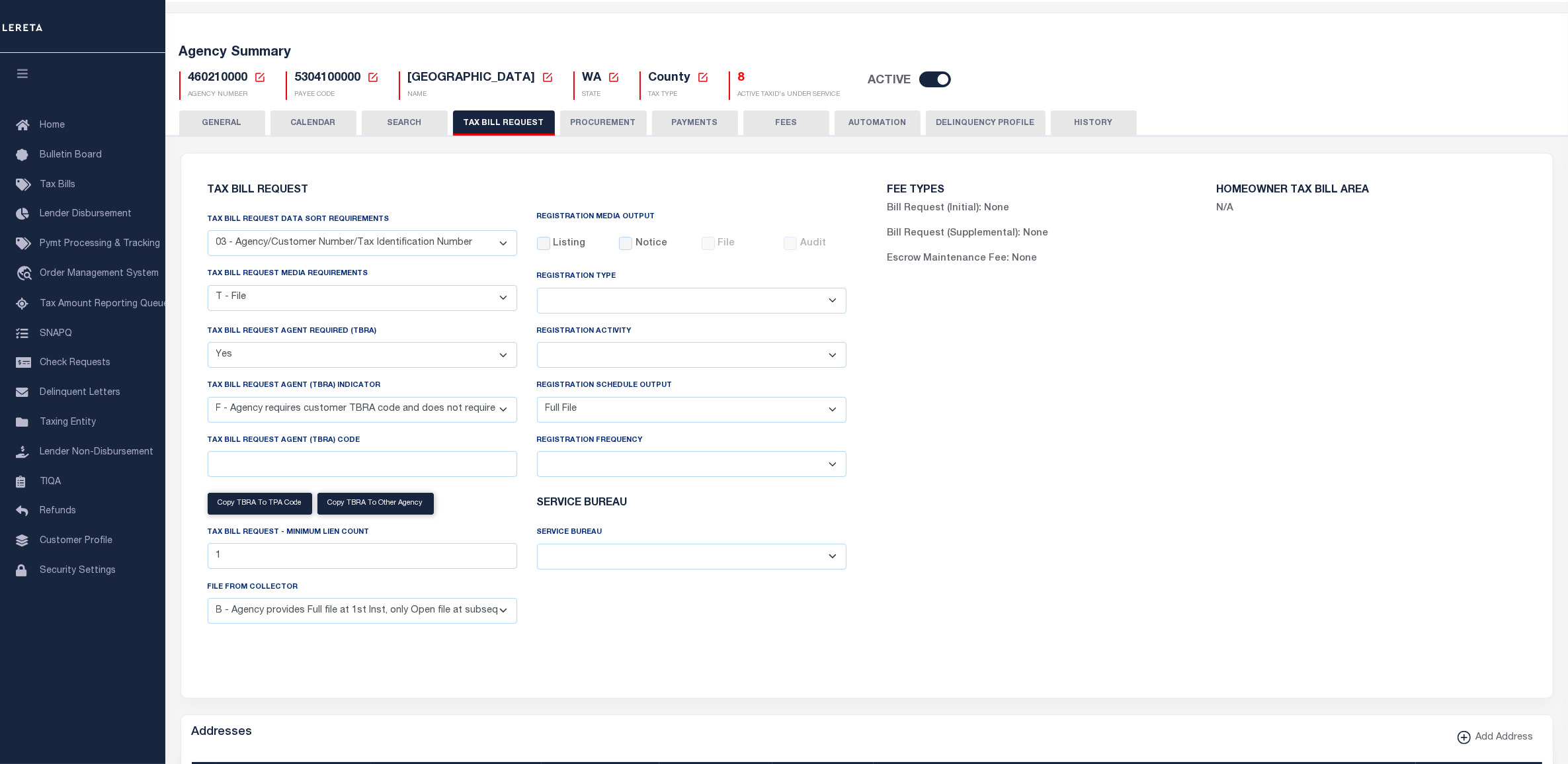
scroll to position [0, 0]
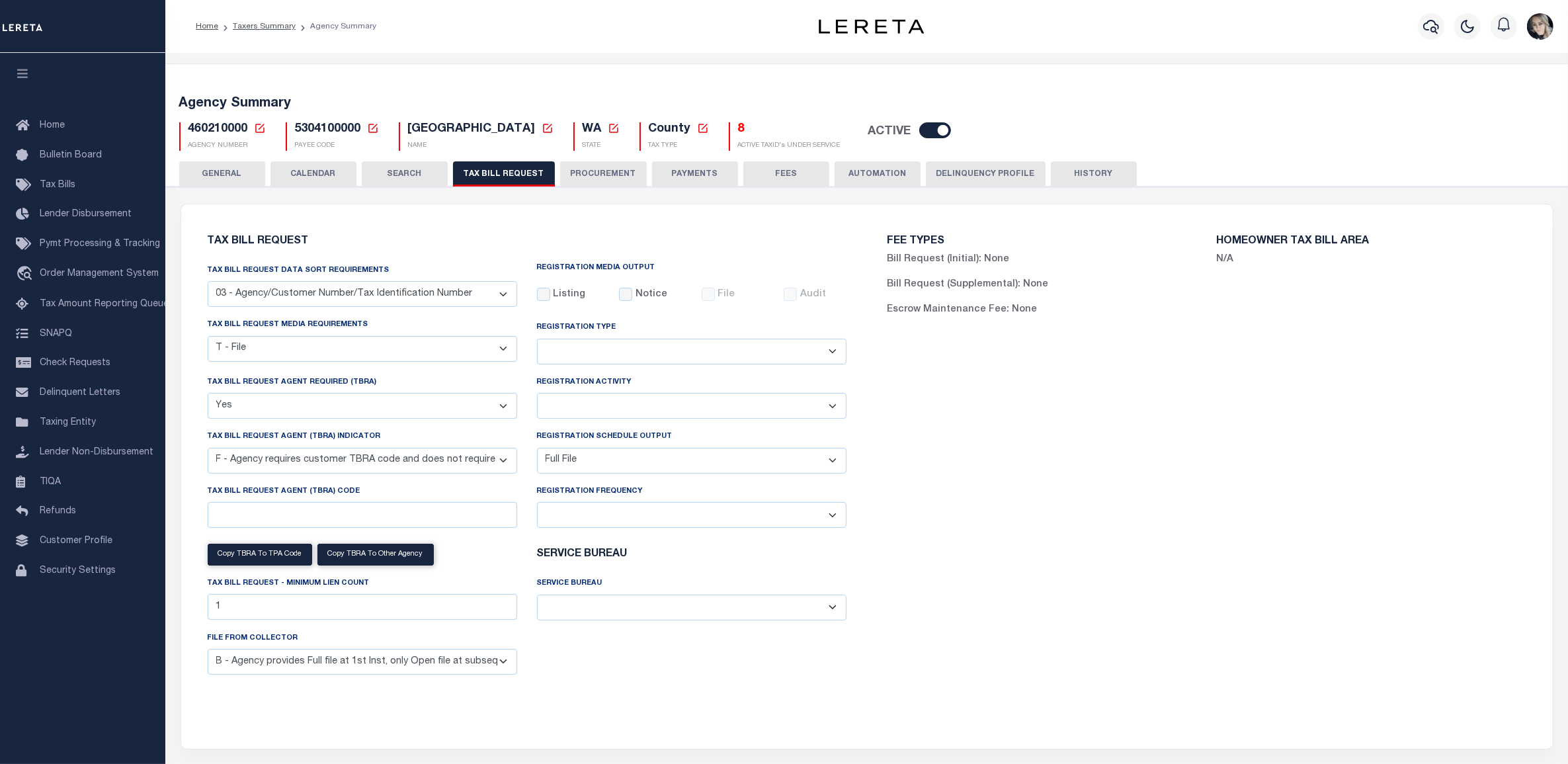
click at [254, 125] on icon at bounding box center [260, 128] width 12 height 12
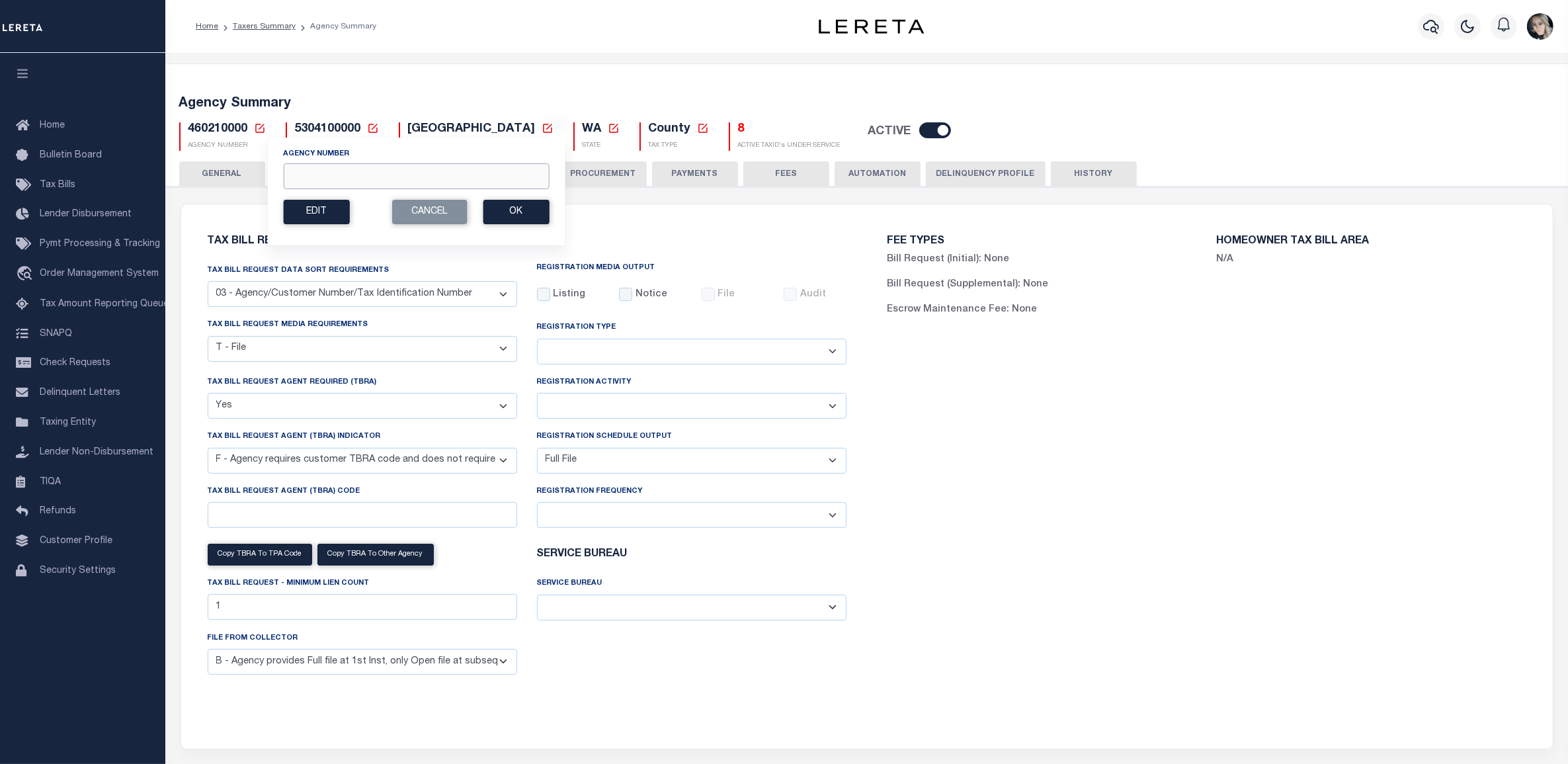
click at [289, 178] on input "Agency Number" at bounding box center [416, 177] width 266 height 26
paste input "422262001"
type input "422262001"
click at [525, 217] on button "Ok" at bounding box center [515, 212] width 66 height 24
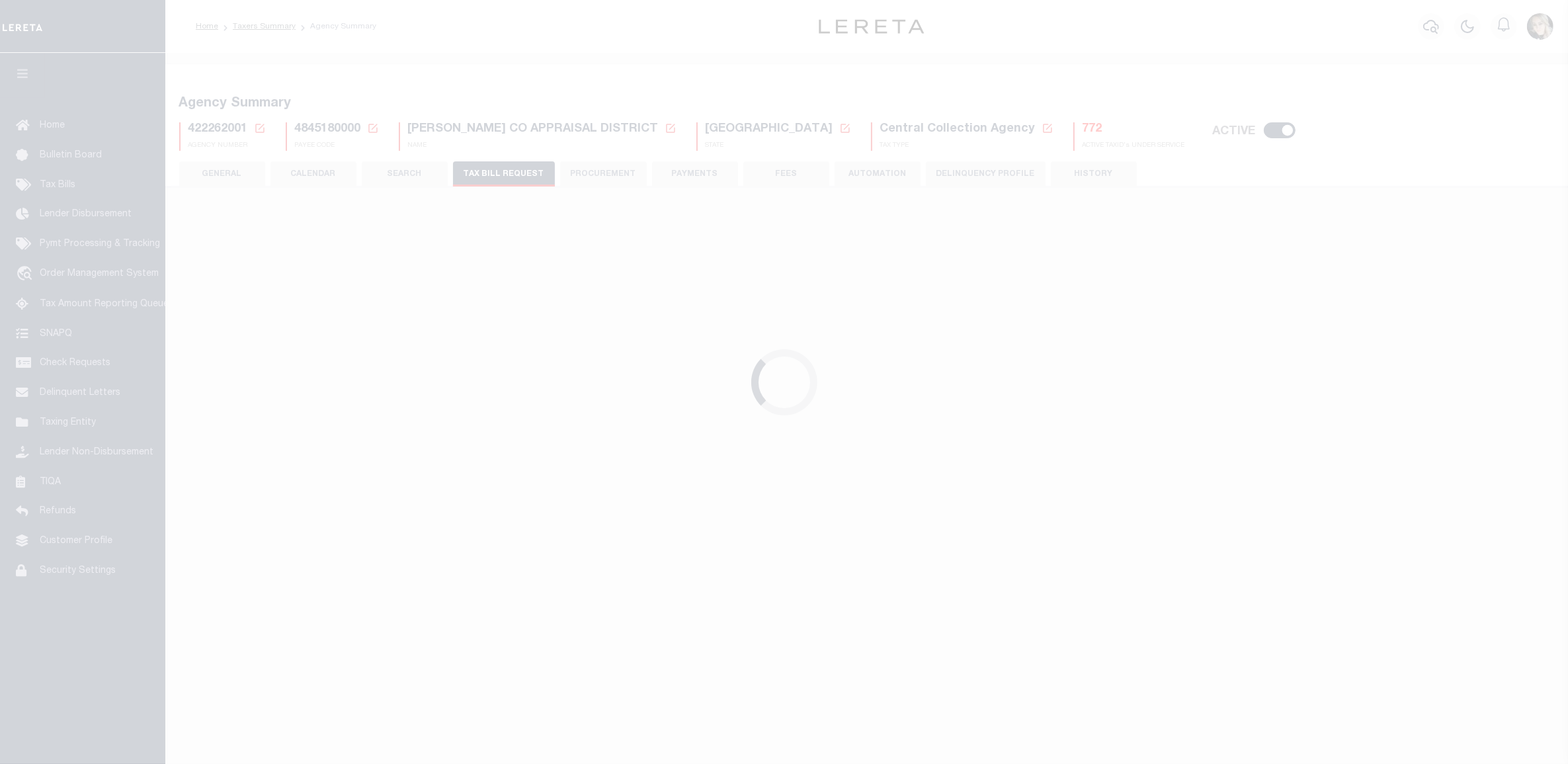
select select "28"
select select "16"
select select "false"
select select "14"
select select "1"
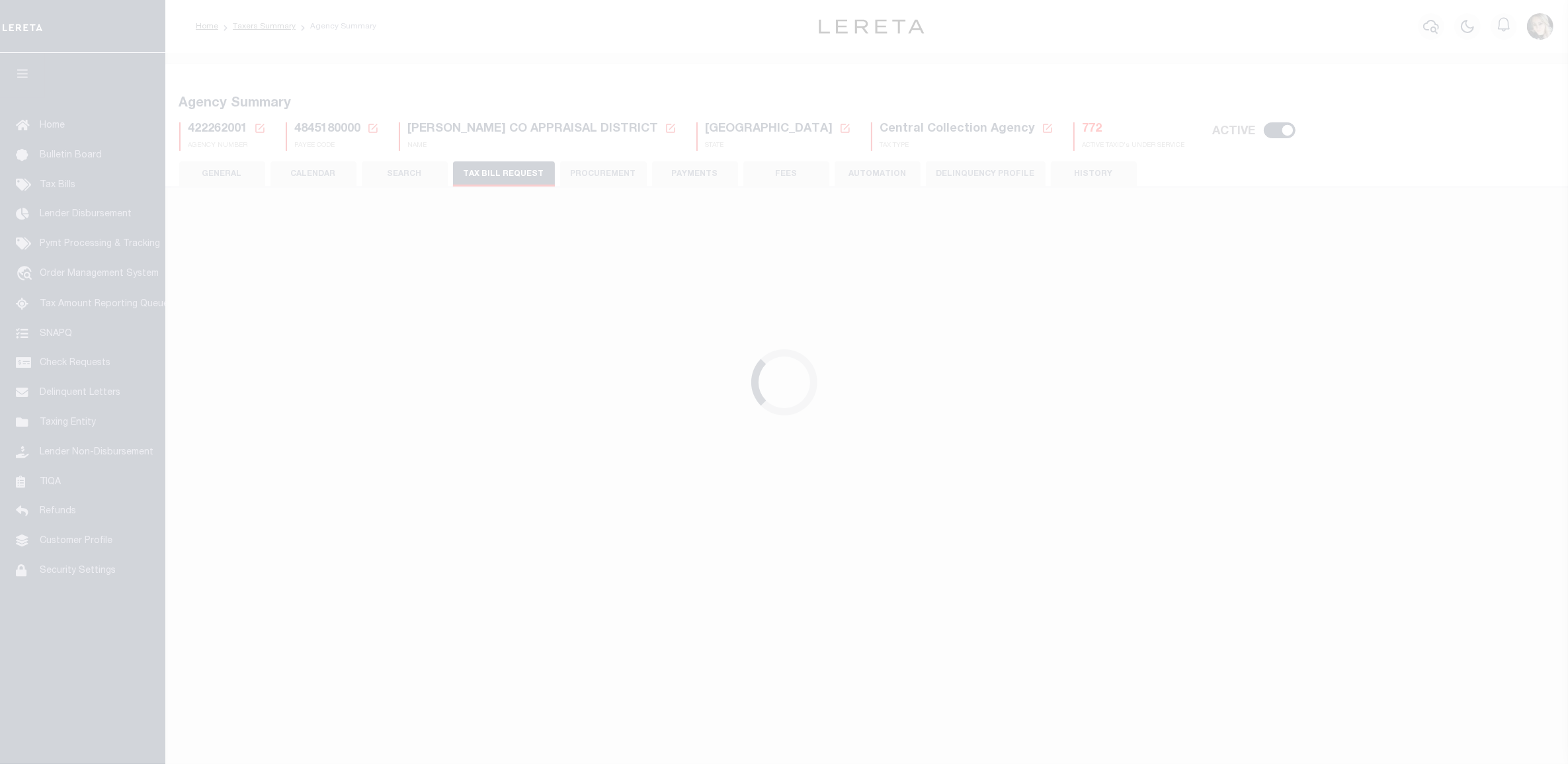
select select
select select "100"
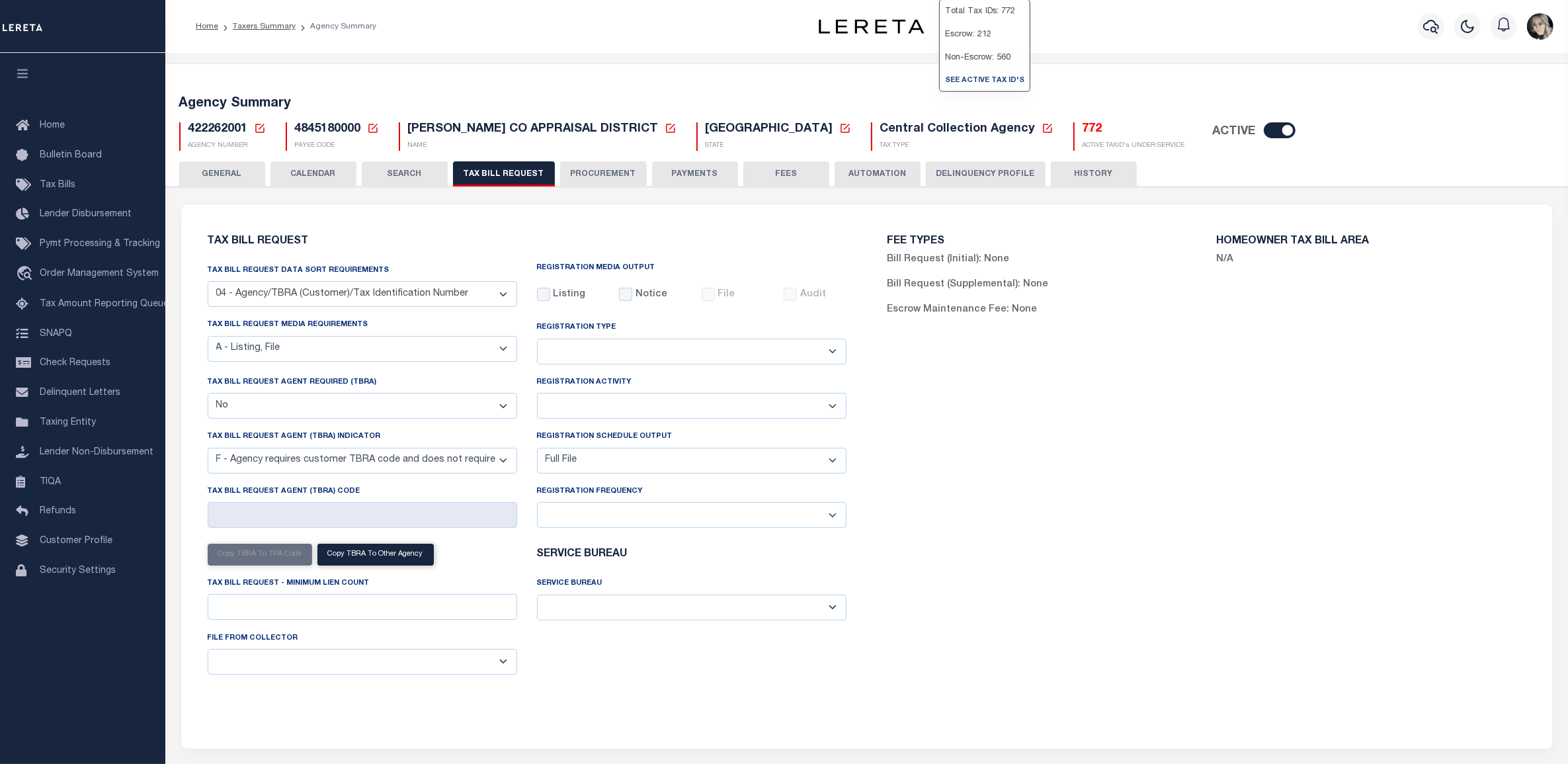
select select "100"
click at [431, 108] on h5 "Agency Summary" at bounding box center [868, 104] width 1376 height 16
click at [1080, 649] on div "FEE TYPES Bill Request (Initial): None Bill Request (Supplemental): None Escrow…" at bounding box center [1206, 468] width 680 height 497
click at [626, 677] on div "Tax Bill Request Data Sort Requirements 01 - Agency/Tax Identification Number 0…" at bounding box center [527, 474] width 659 height 422
